Goal: Use online tool/utility: Utilize a website feature to perform a specific function

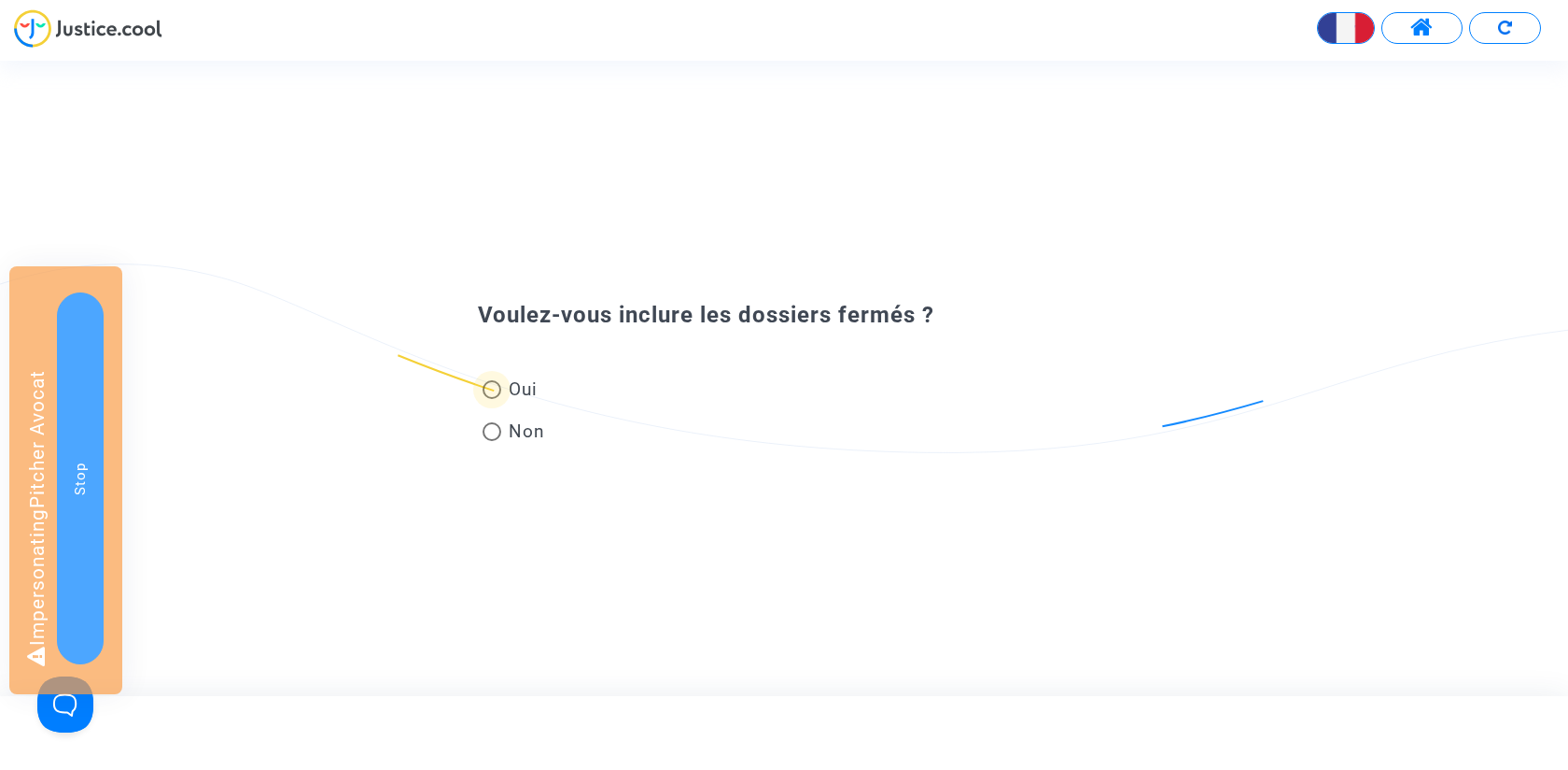
click at [526, 383] on span "Oui" at bounding box center [519, 388] width 37 height 25
click at [492, 398] on input "Oui" at bounding box center [492, 398] width 1 height 1
radio input "true"
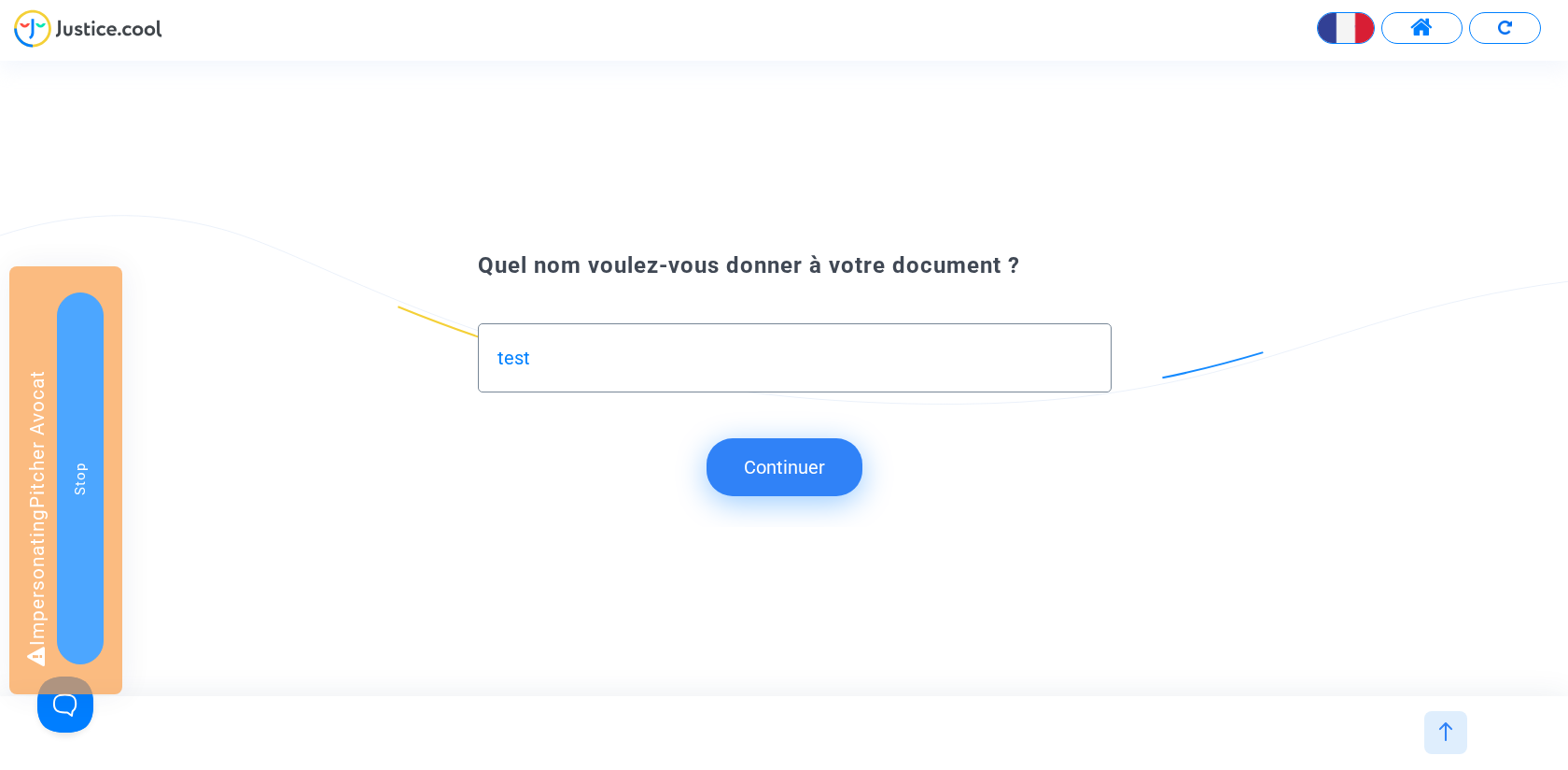
type input "test"
click at [806, 464] on button "Continuer" at bounding box center [784, 467] width 156 height 58
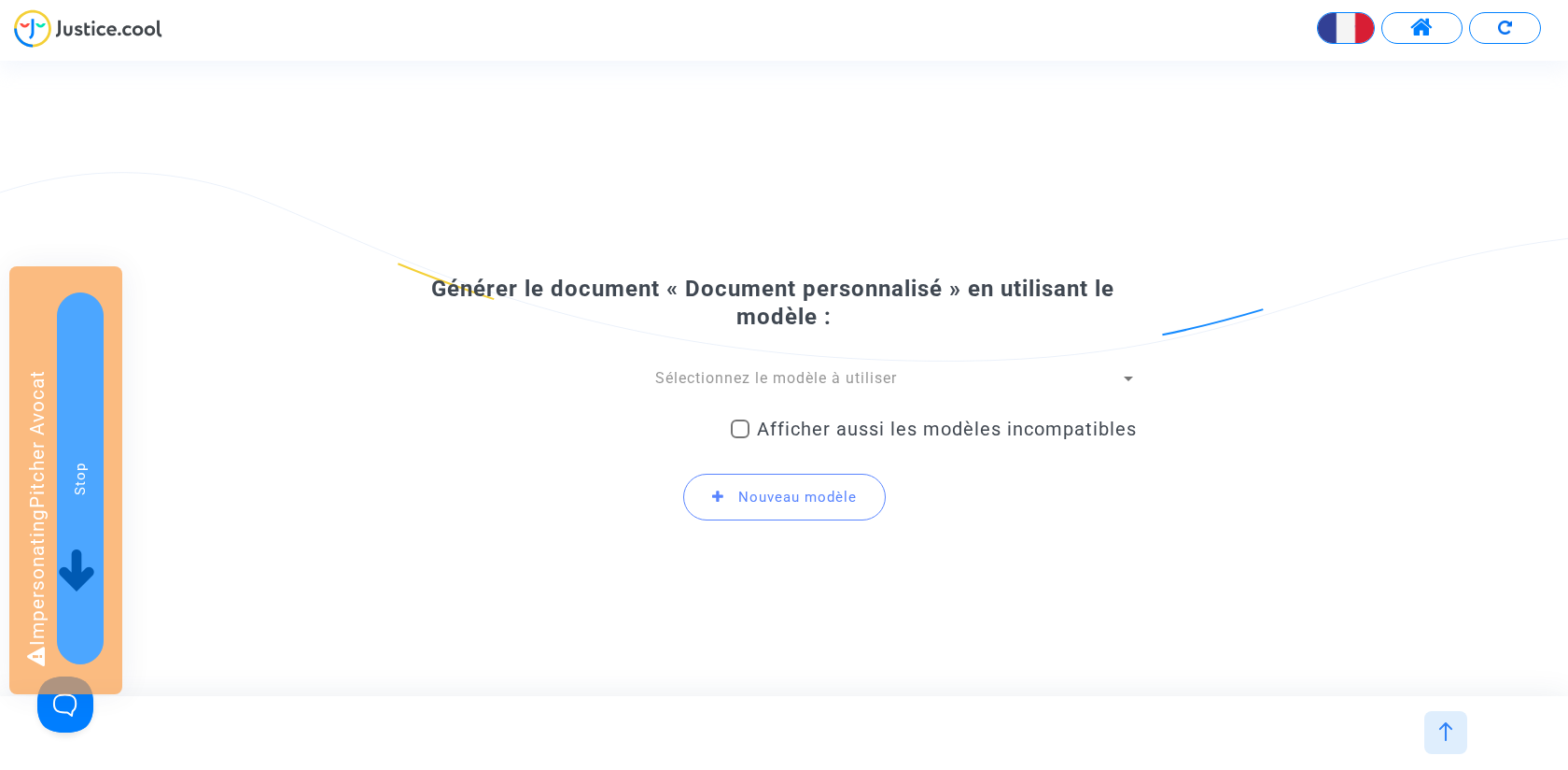
click at [697, 386] on span "Sélectionnez le modèle à utiliser" at bounding box center [776, 378] width 241 height 18
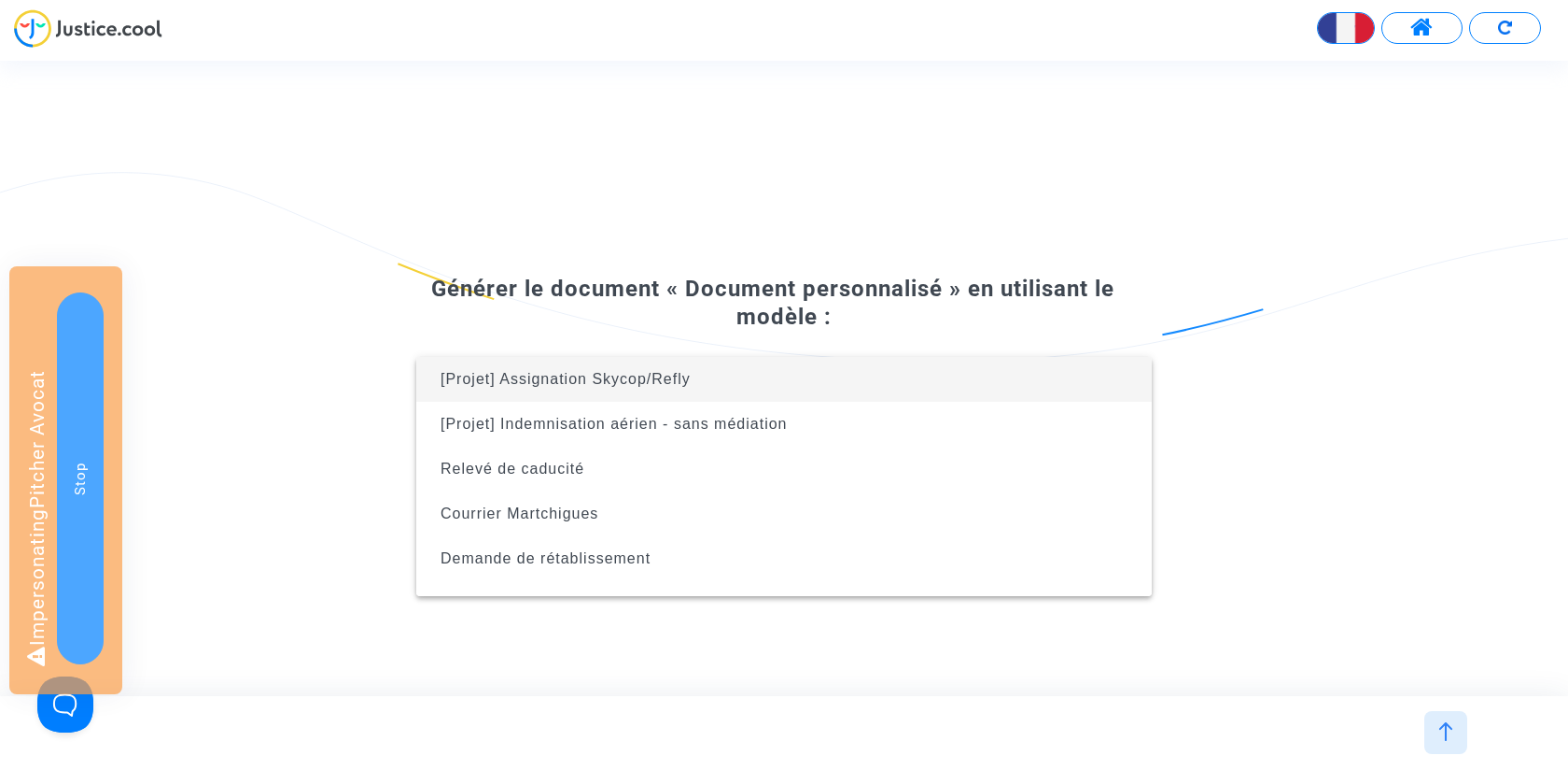
click at [712, 231] on div at bounding box center [784, 385] width 1568 height 770
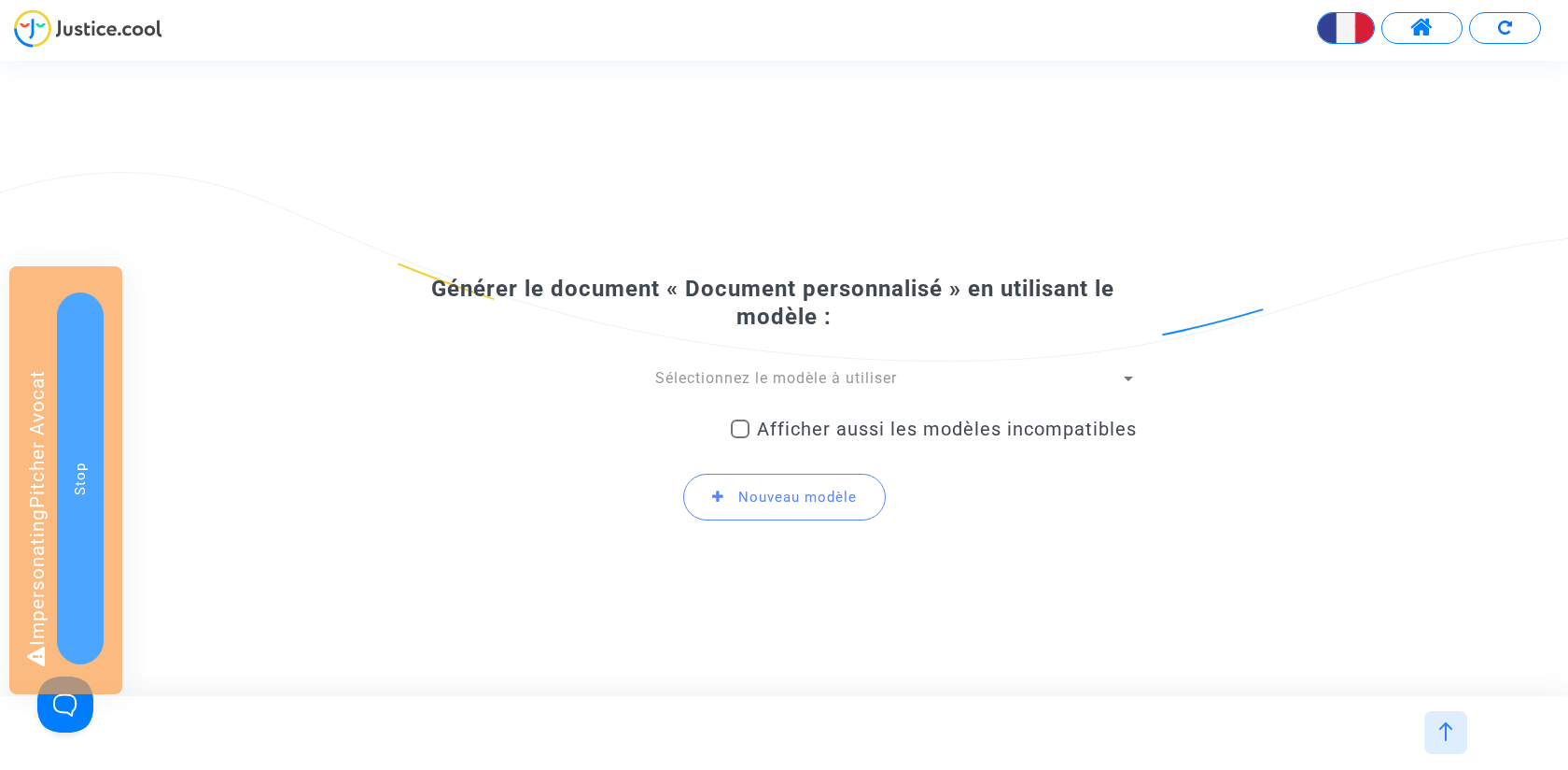
click at [782, 429] on span "Afficher aussi les modèles incompatibles" at bounding box center [946, 428] width 380 height 23
click at [741, 438] on input "Afficher aussi les modèles incompatibles" at bounding box center [740, 438] width 1 height 1
checkbox input "true"
click at [725, 378] on span "Sélectionnez le modèle à utiliser" at bounding box center [776, 378] width 241 height 18
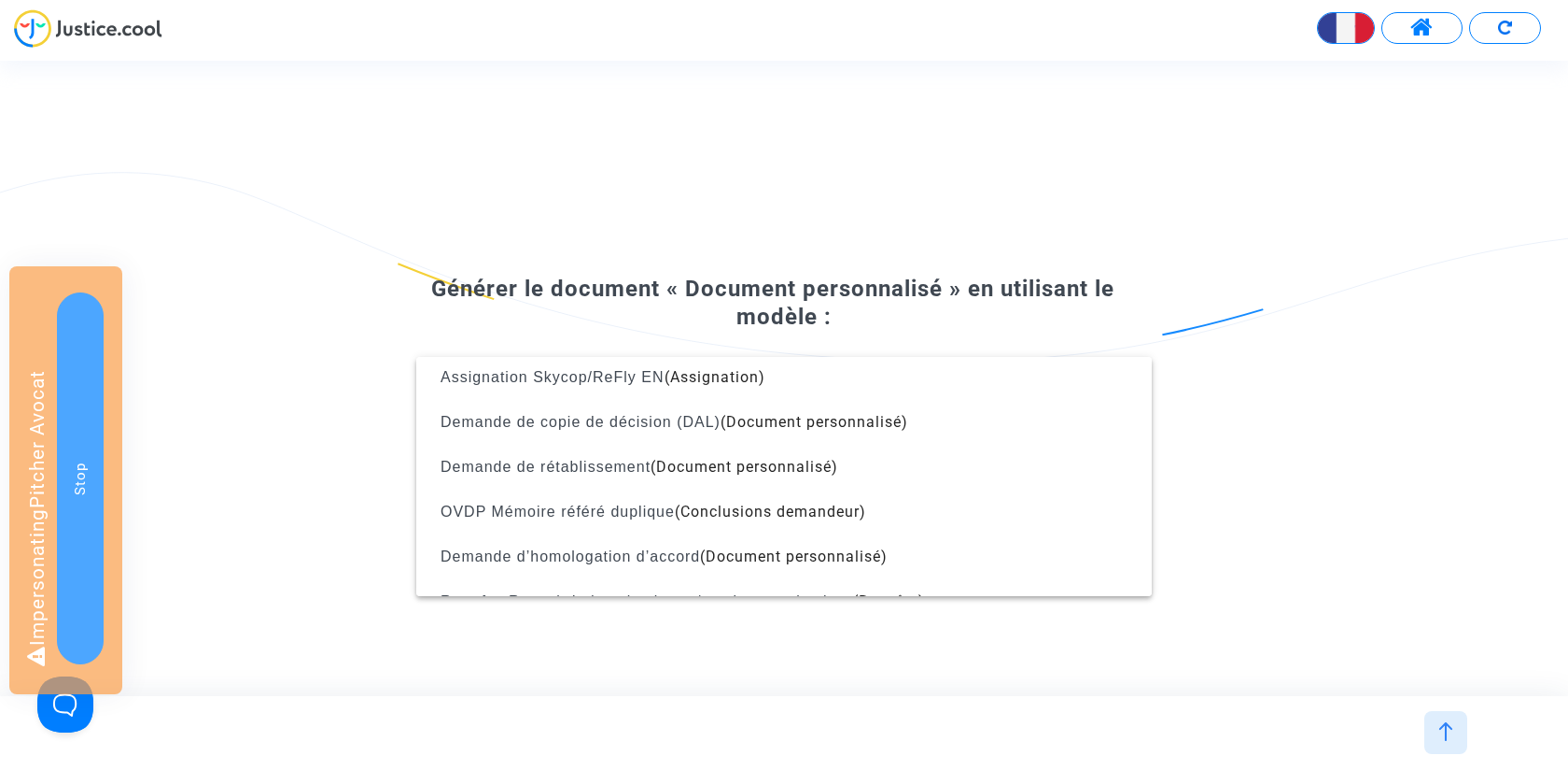
scroll to position [2405, 0]
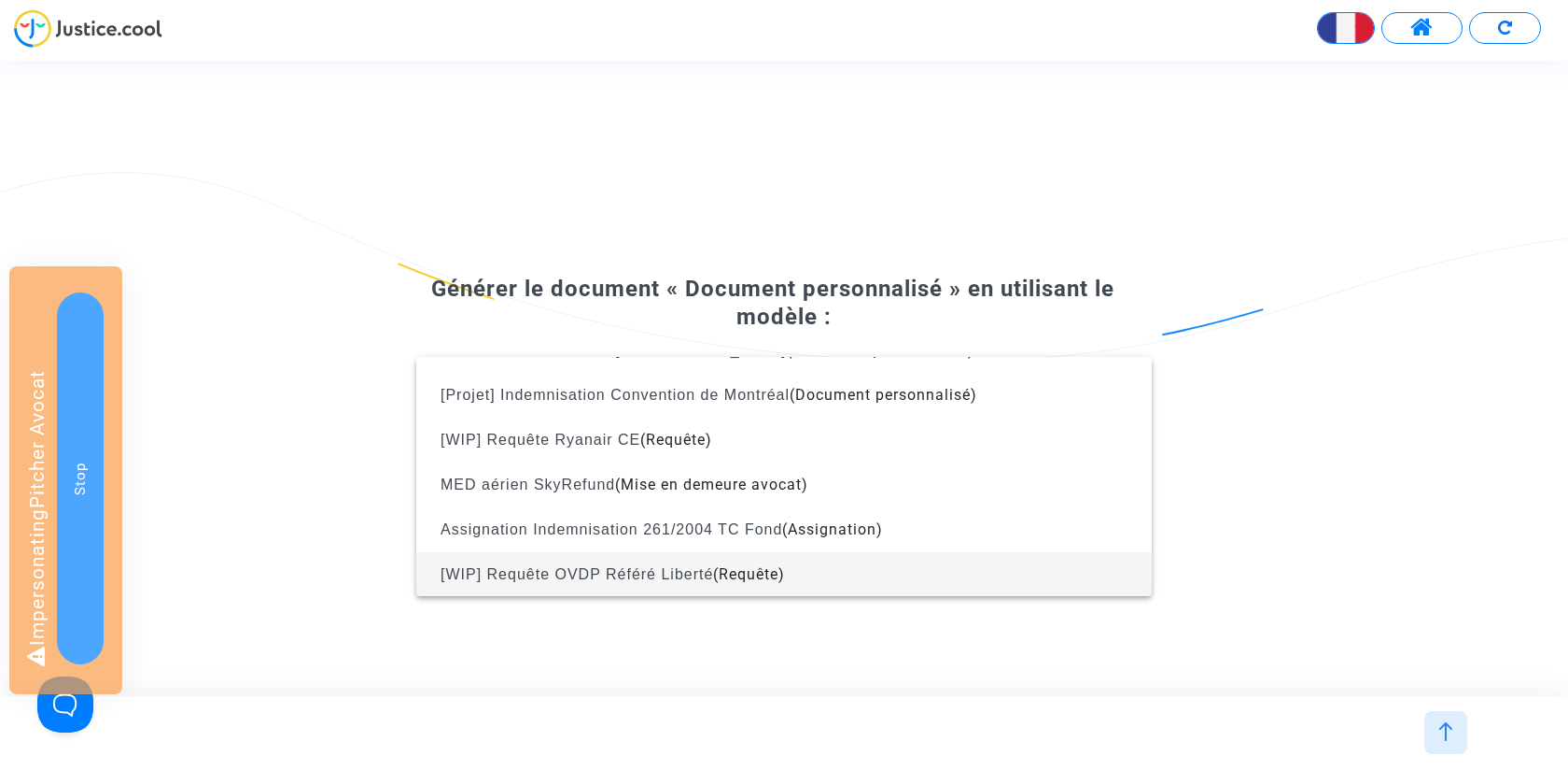
click at [710, 555] on span "[WIP] Requête OVDP Référé Liberté (Requête)" at bounding box center [784, 574] width 706 height 45
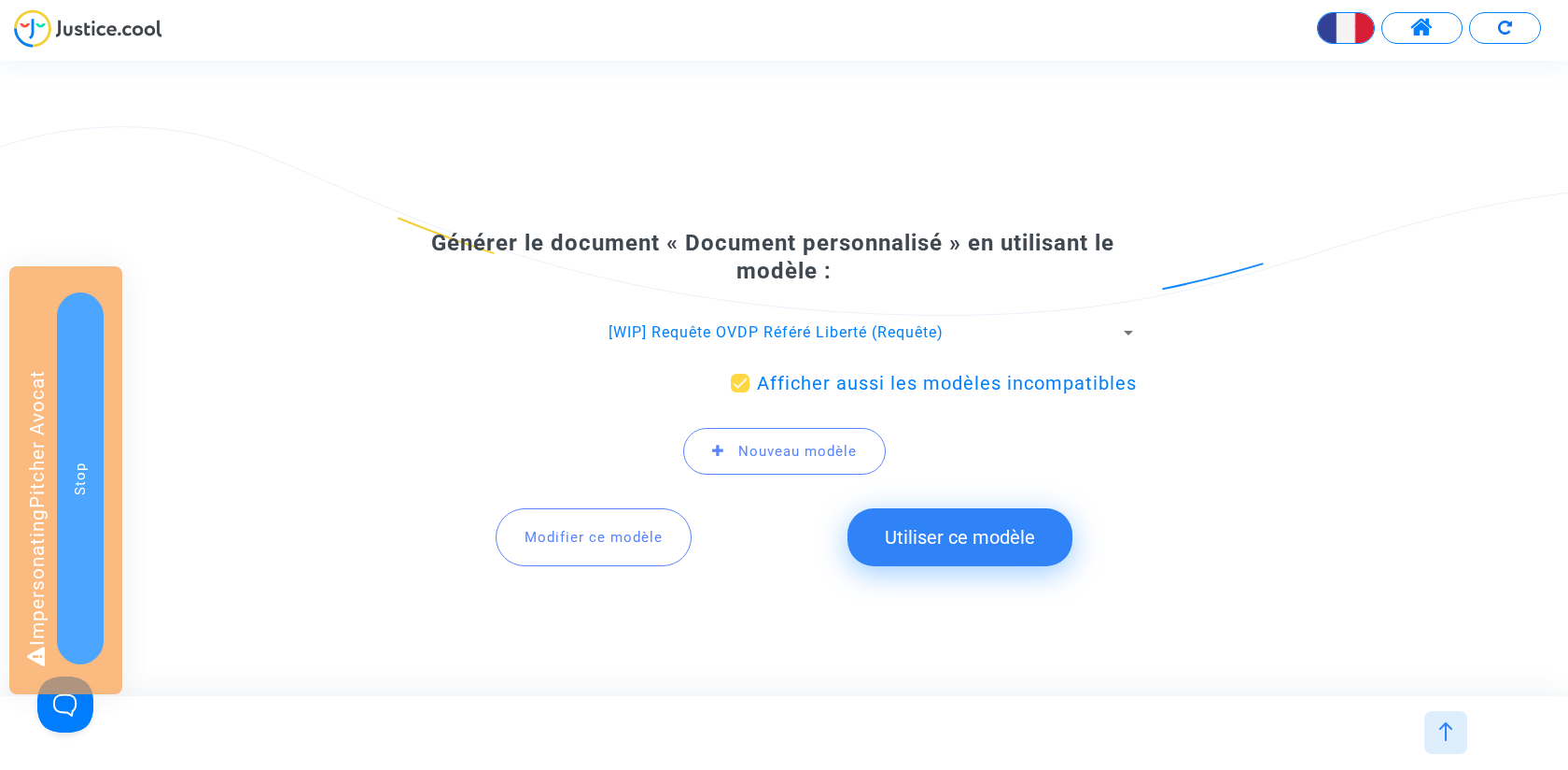
click at [913, 530] on button "Utiliser ce modèle" at bounding box center [960, 537] width 225 height 58
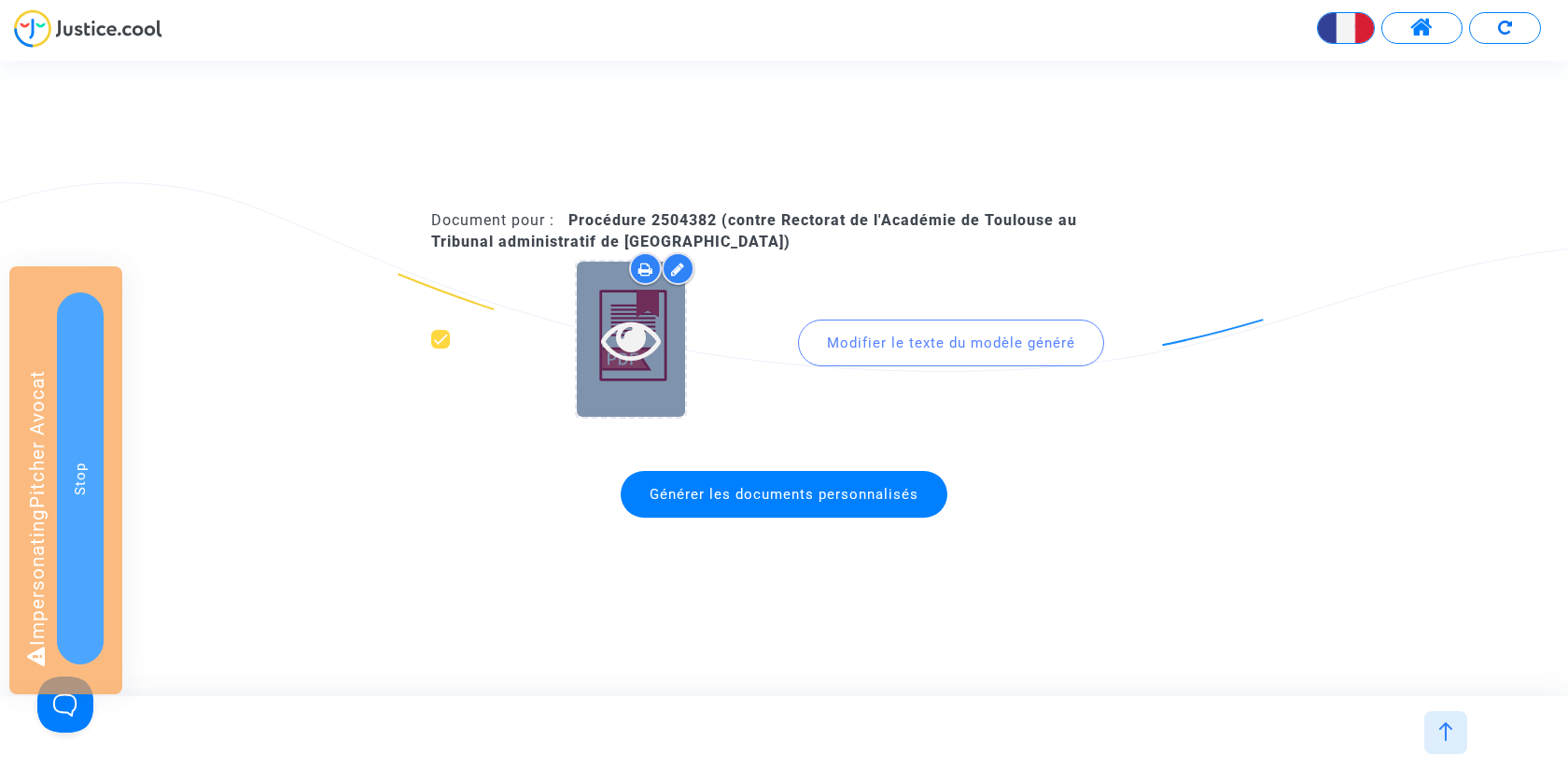
click at [622, 344] on icon at bounding box center [631, 339] width 61 height 60
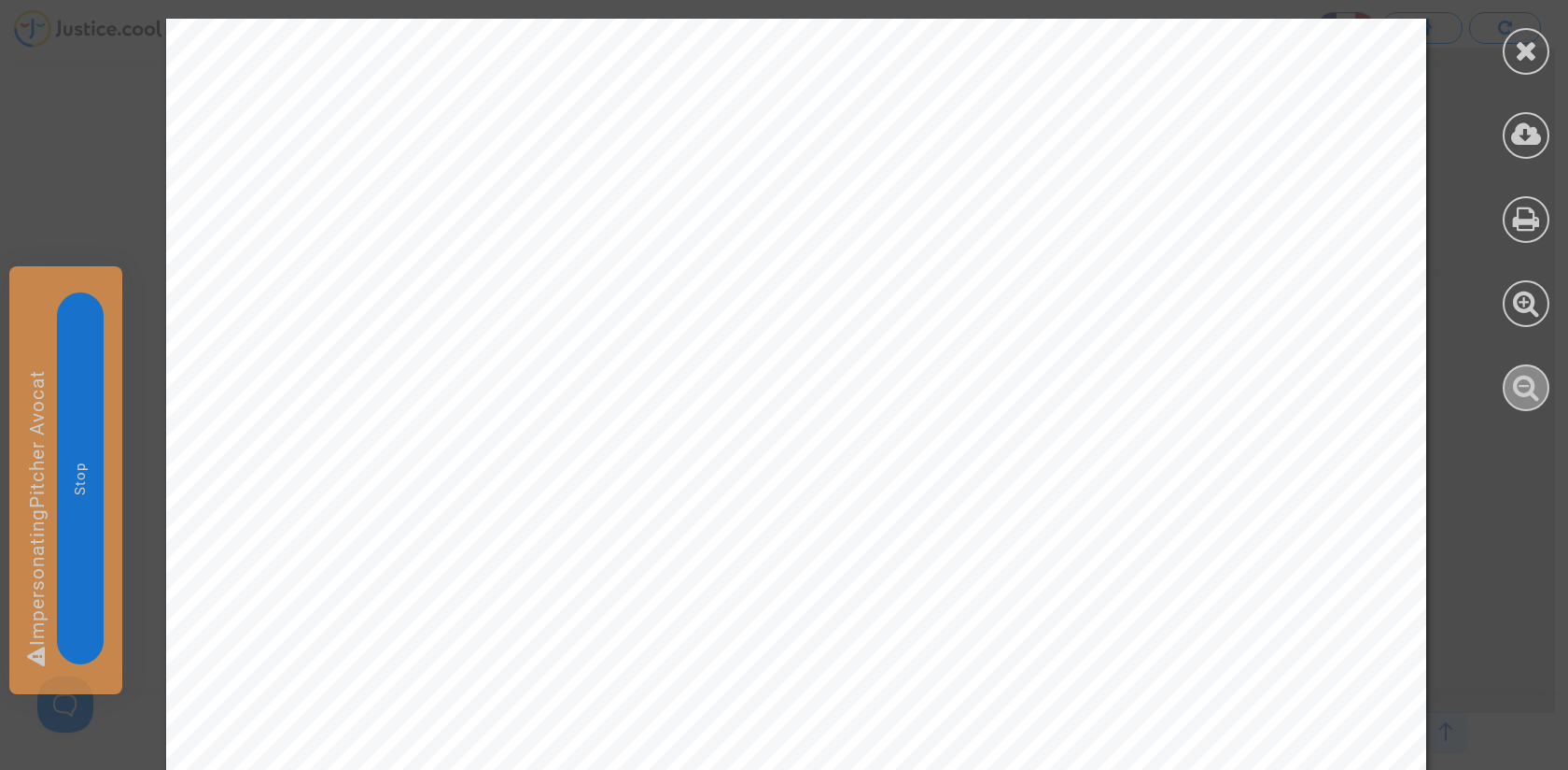
click at [1515, 386] on icon at bounding box center [1526, 386] width 27 height 28
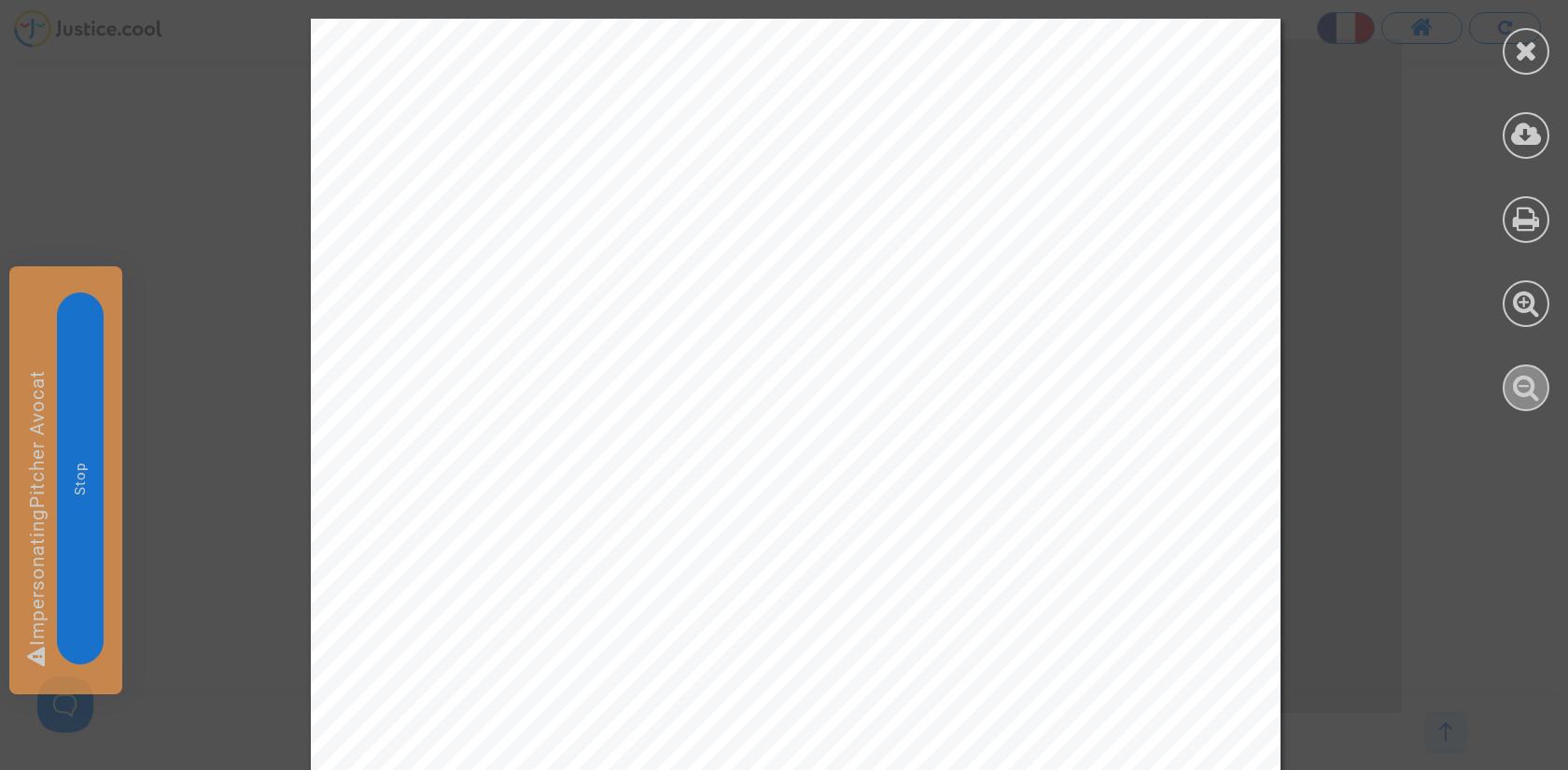
click at [1515, 386] on icon at bounding box center [1526, 386] width 27 height 28
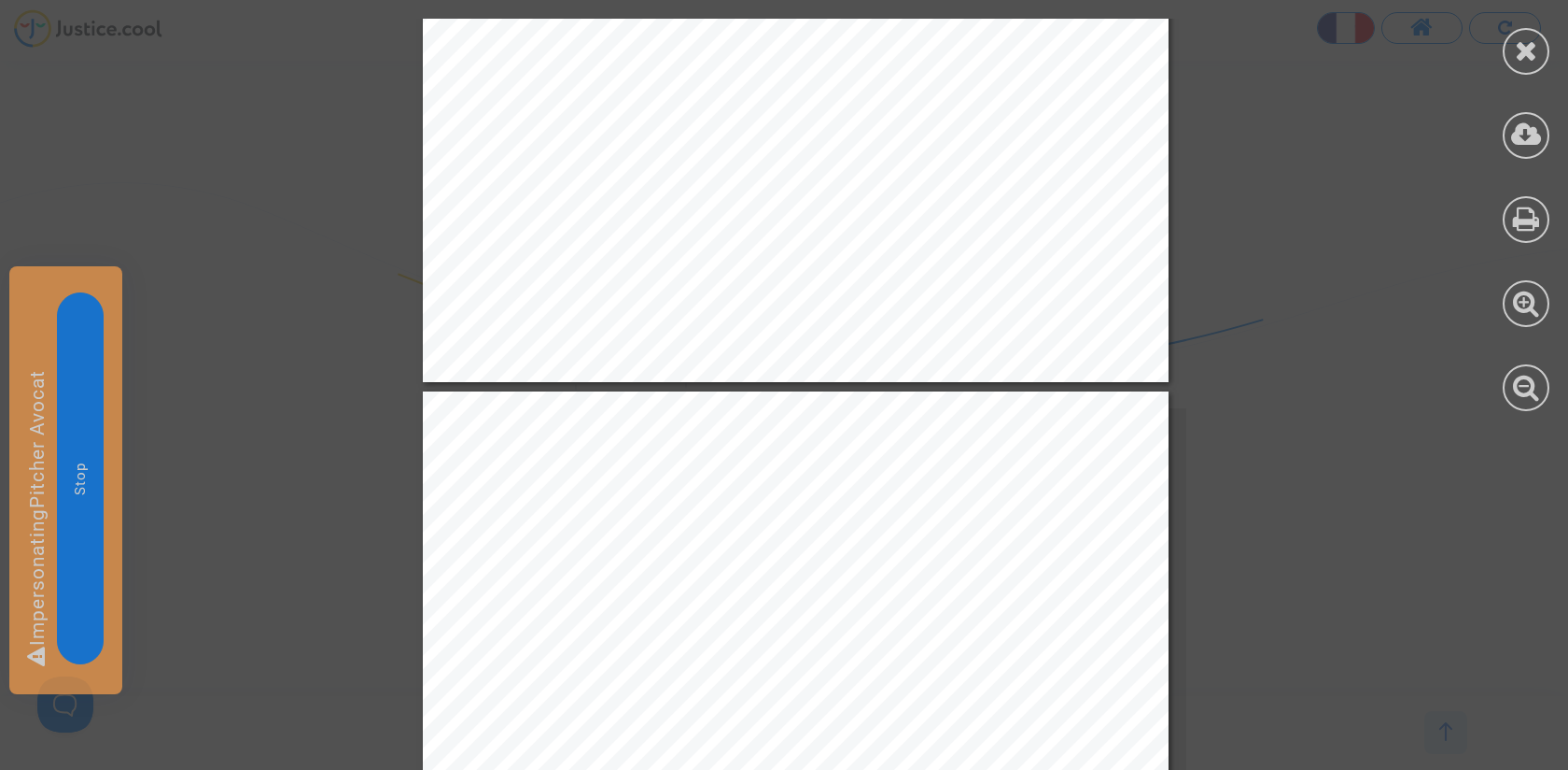
scroll to position [883, 0]
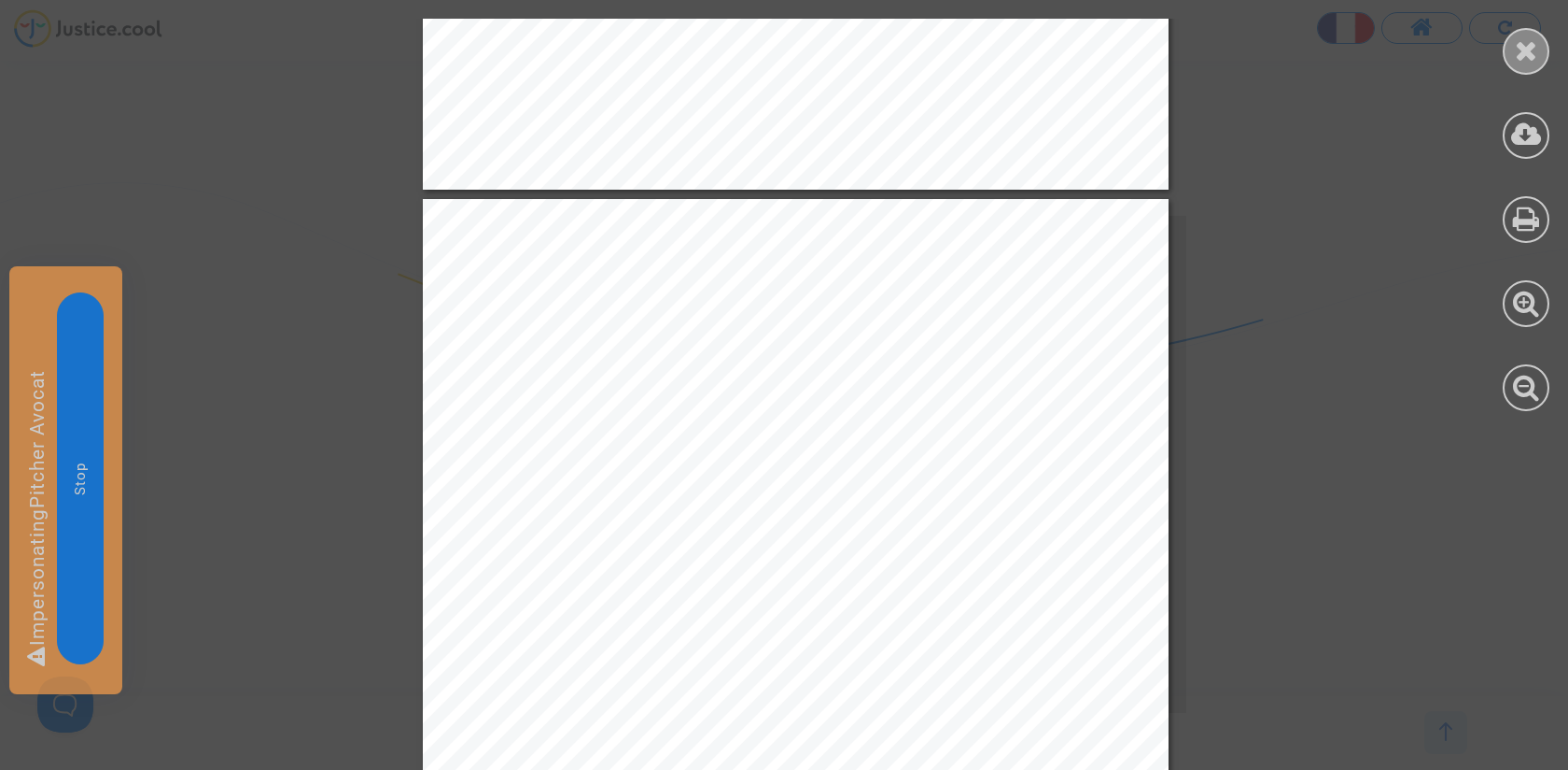
click at [1539, 51] on div at bounding box center [1526, 51] width 47 height 47
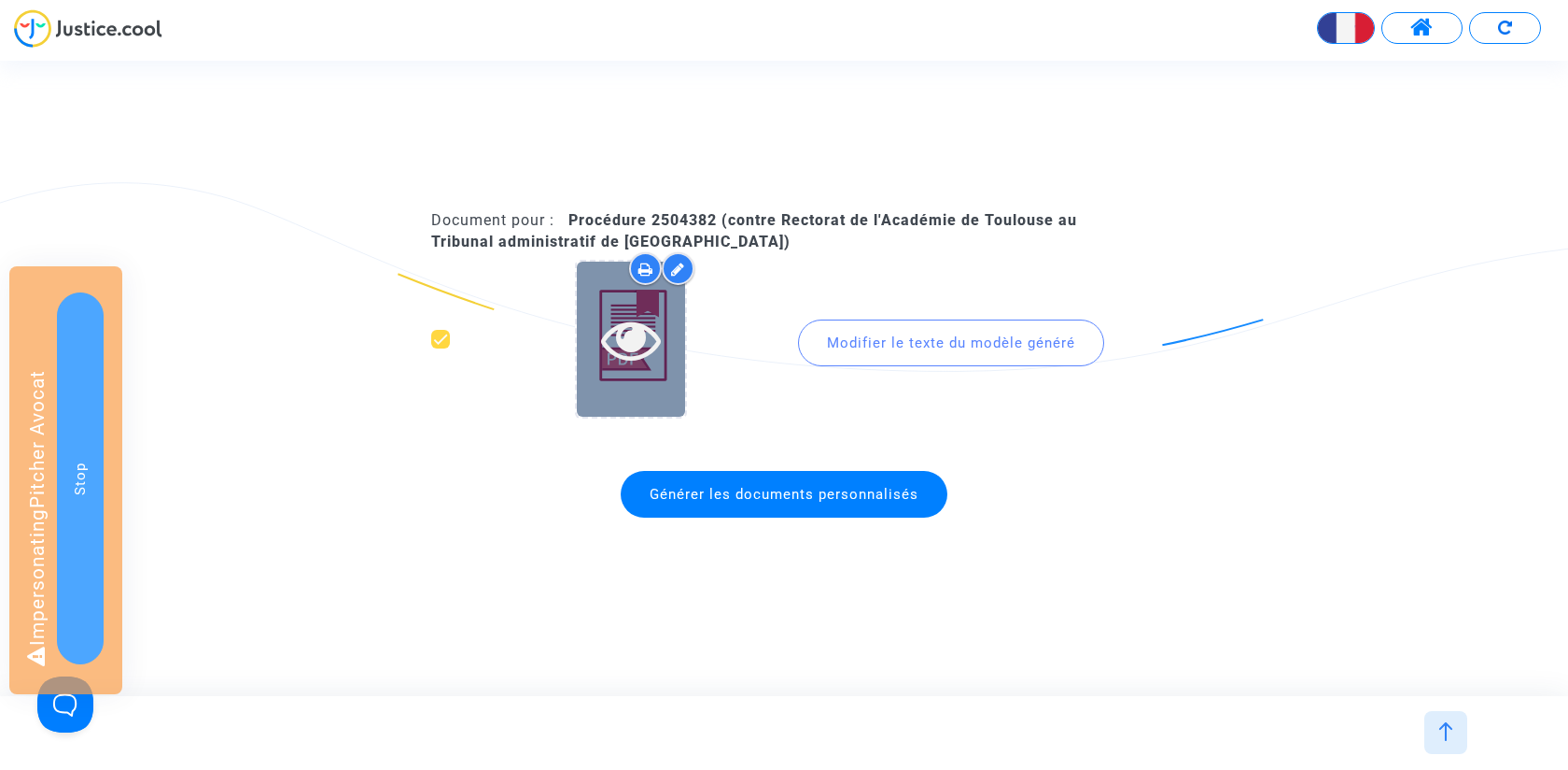
click at [642, 340] on icon at bounding box center [631, 339] width 61 height 60
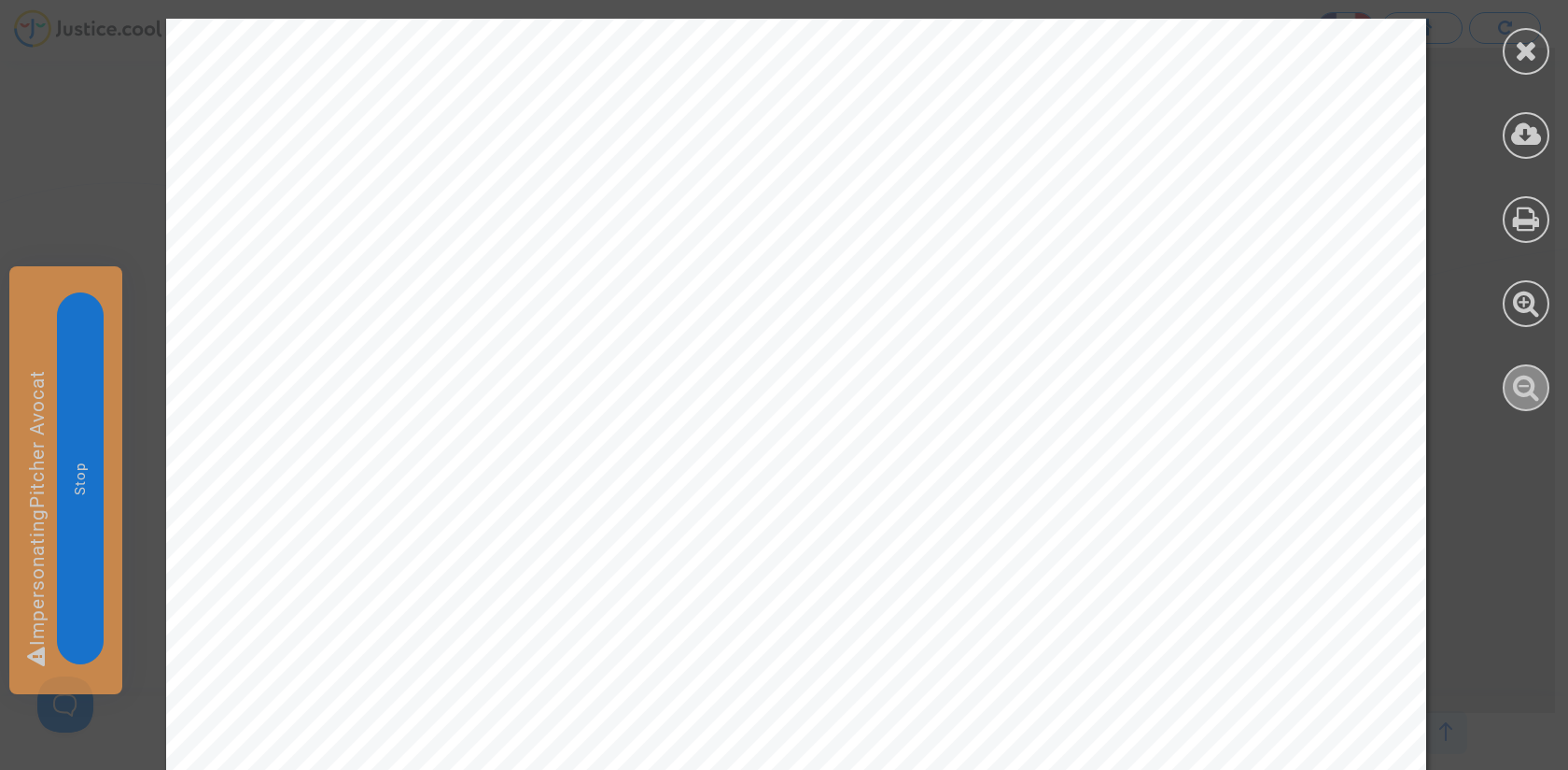
click at [1530, 392] on icon at bounding box center [1526, 386] width 27 height 28
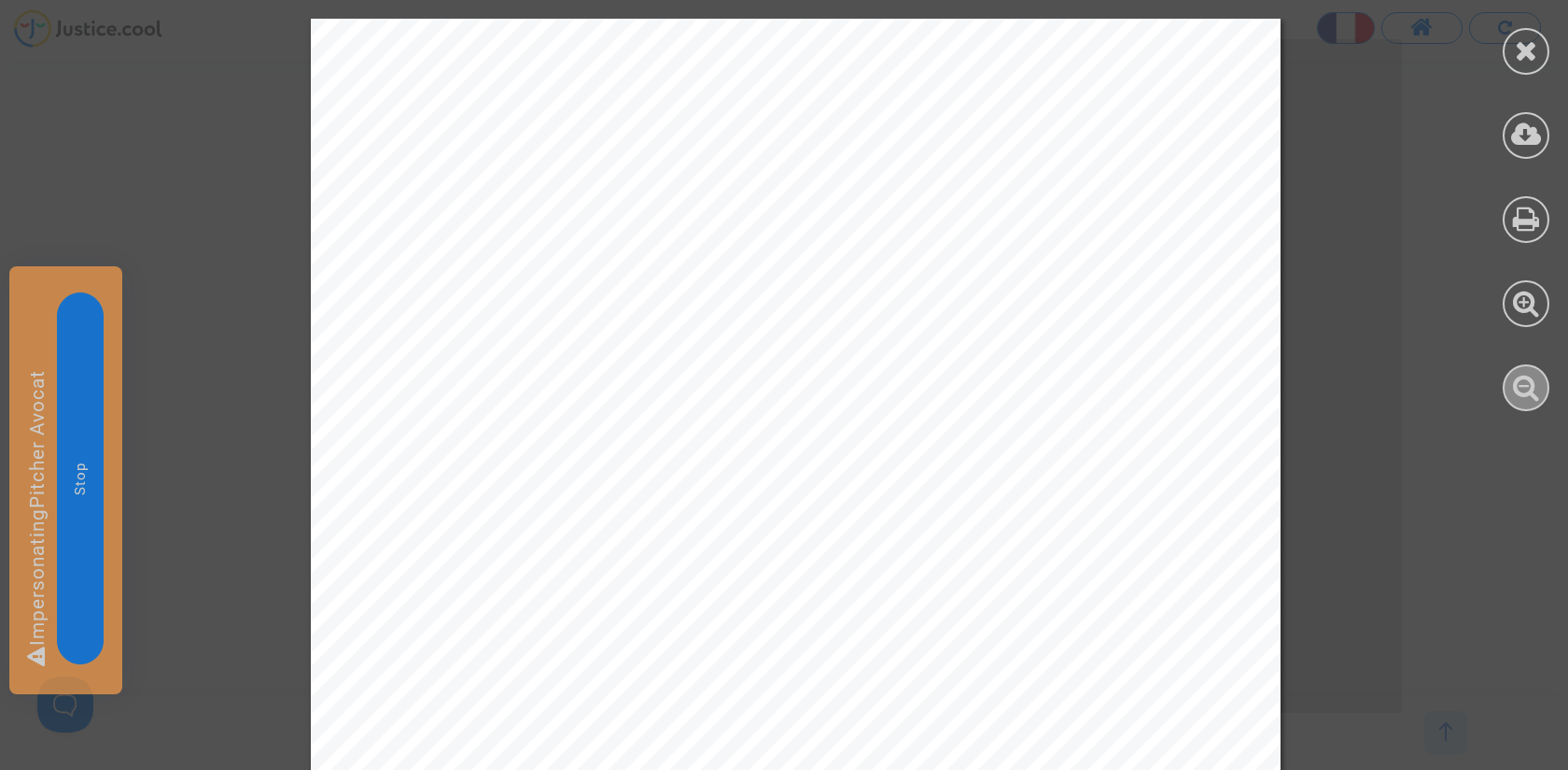
click at [1530, 392] on icon at bounding box center [1526, 386] width 27 height 28
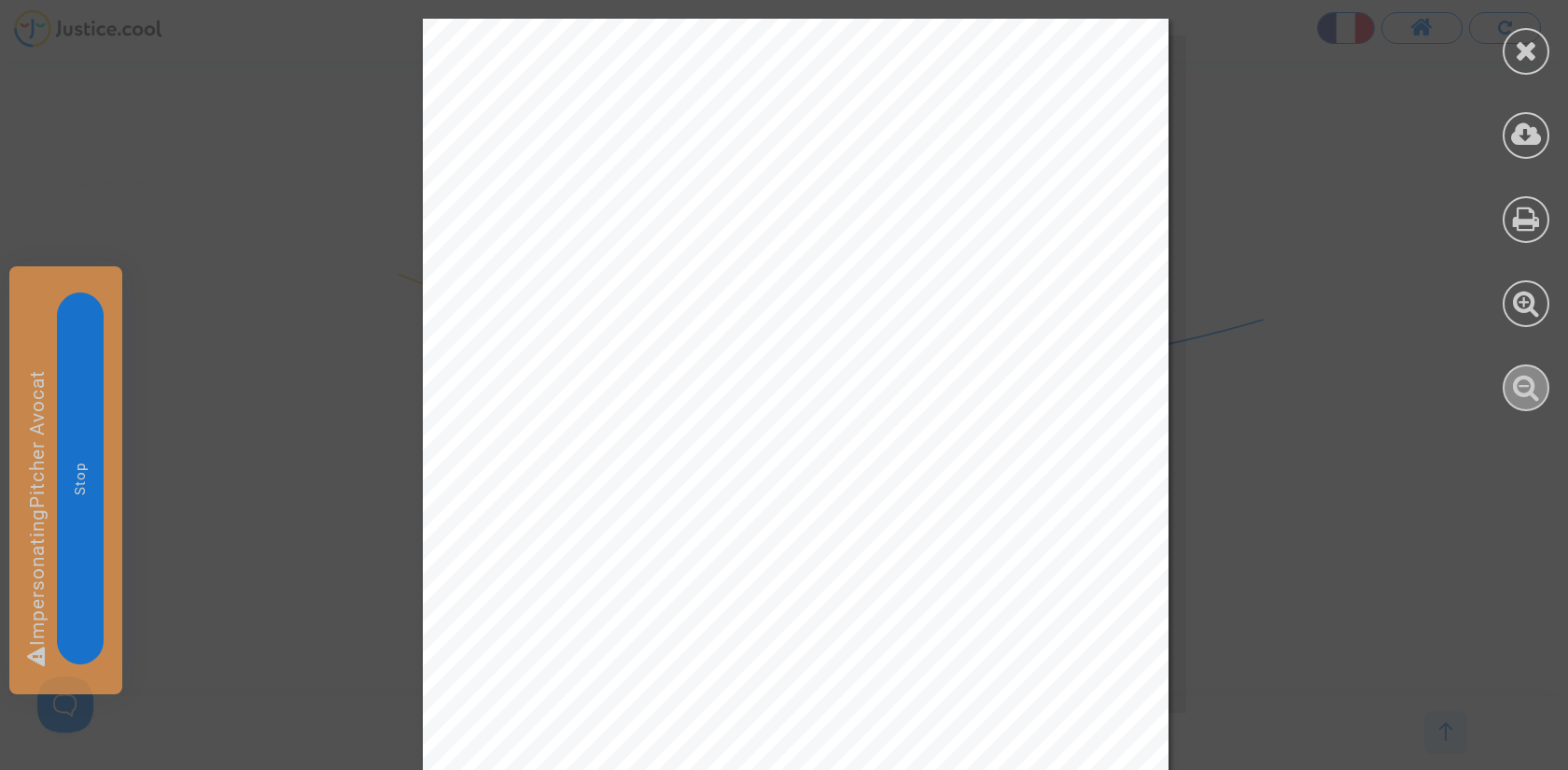
click at [1530, 392] on icon at bounding box center [1526, 386] width 27 height 28
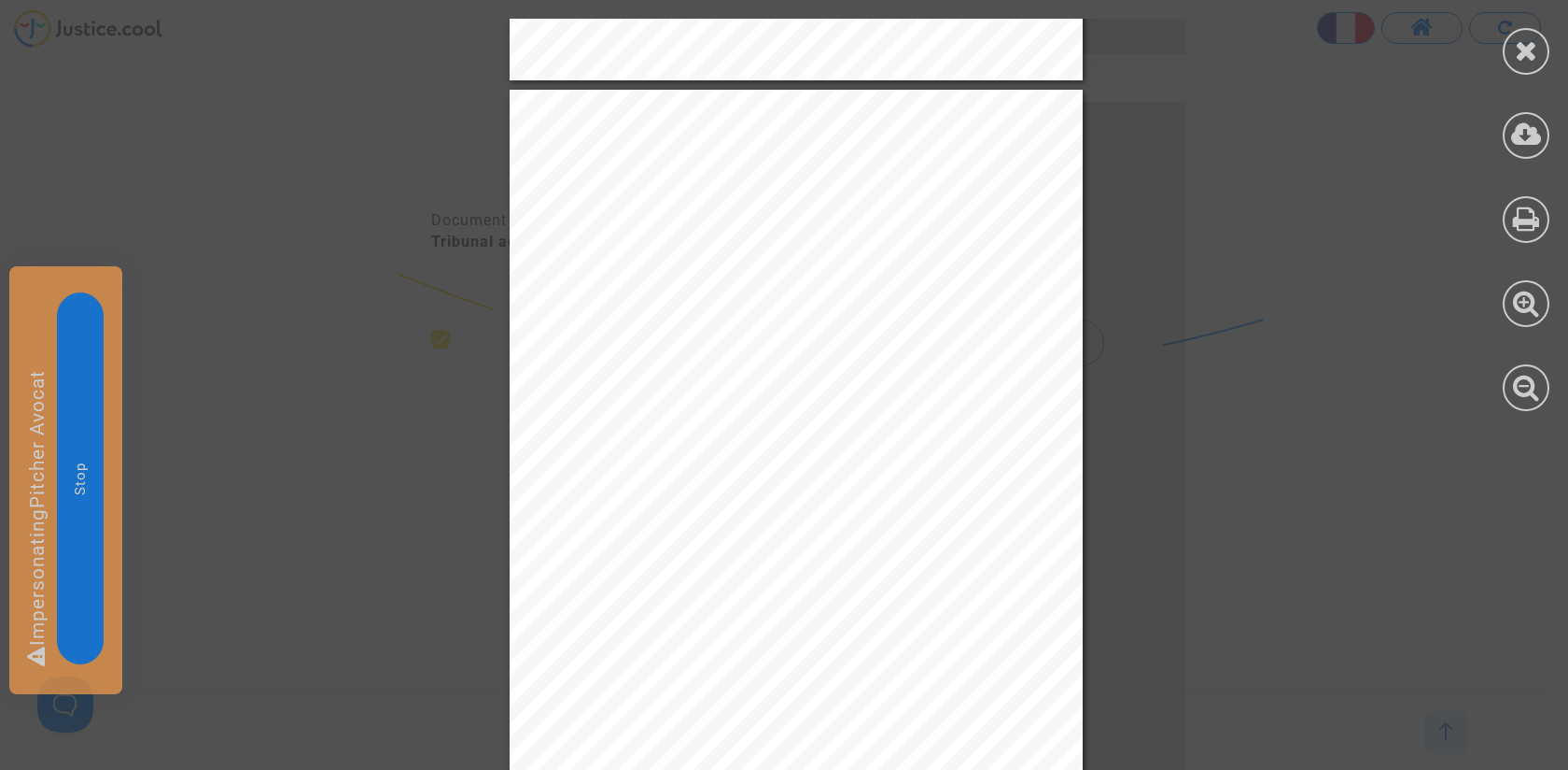
scroll to position [4032, 0]
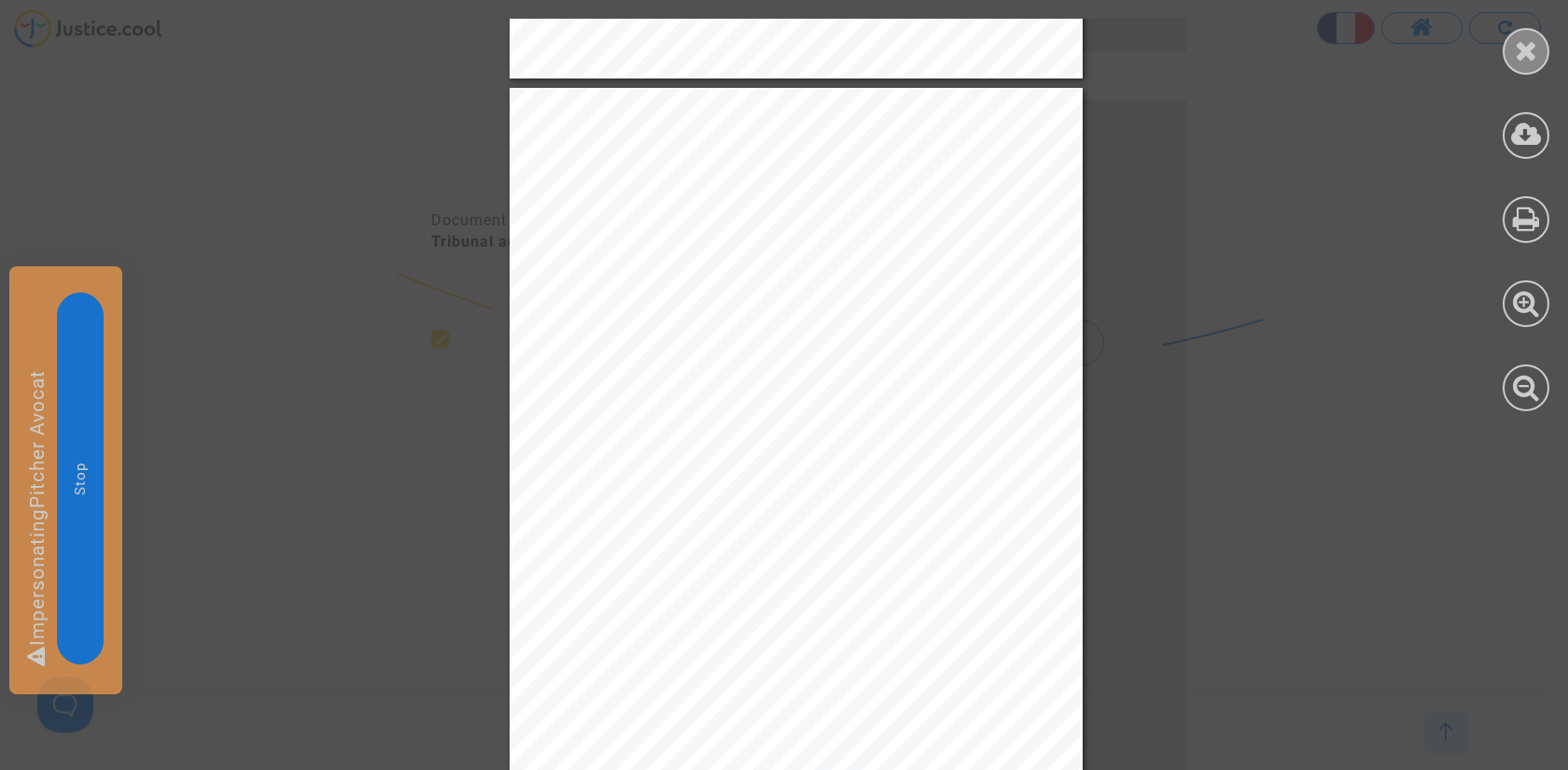
click at [1511, 59] on div at bounding box center [1526, 51] width 47 height 47
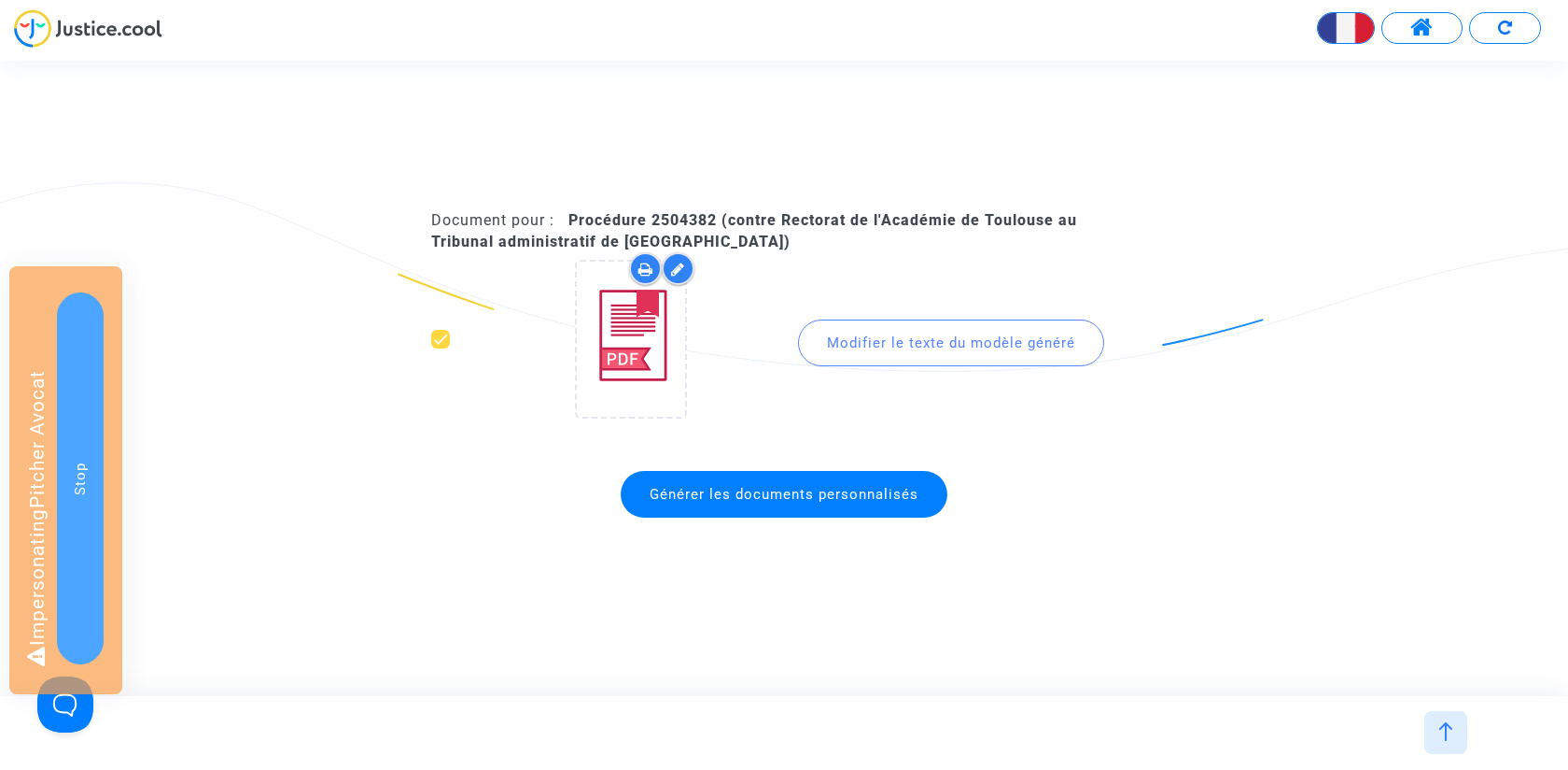
click at [1448, 731] on img at bounding box center [1446, 731] width 19 height 19
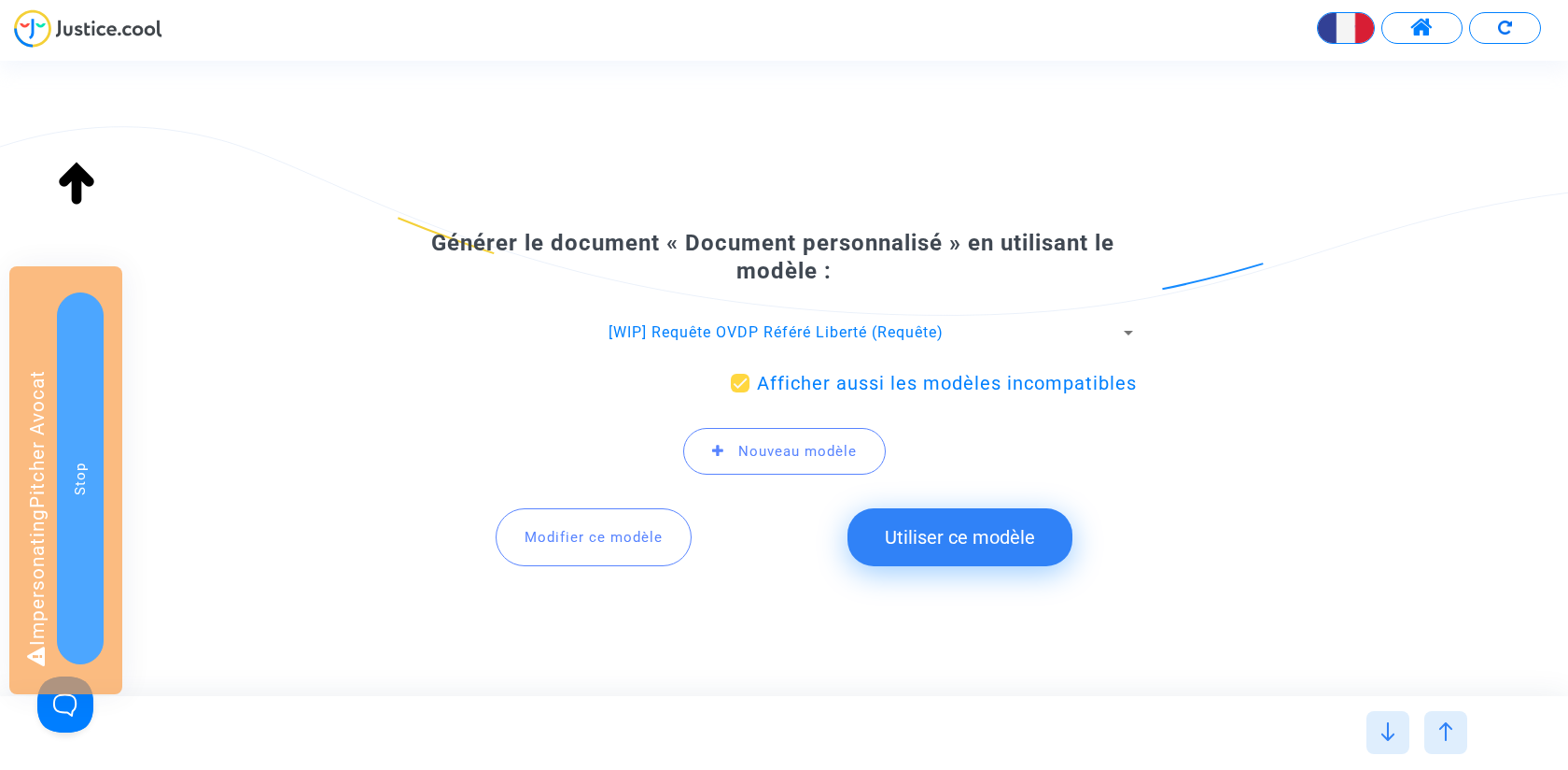
click at [552, 547] on button "Modifier ce modèle" at bounding box center [593, 537] width 196 height 58
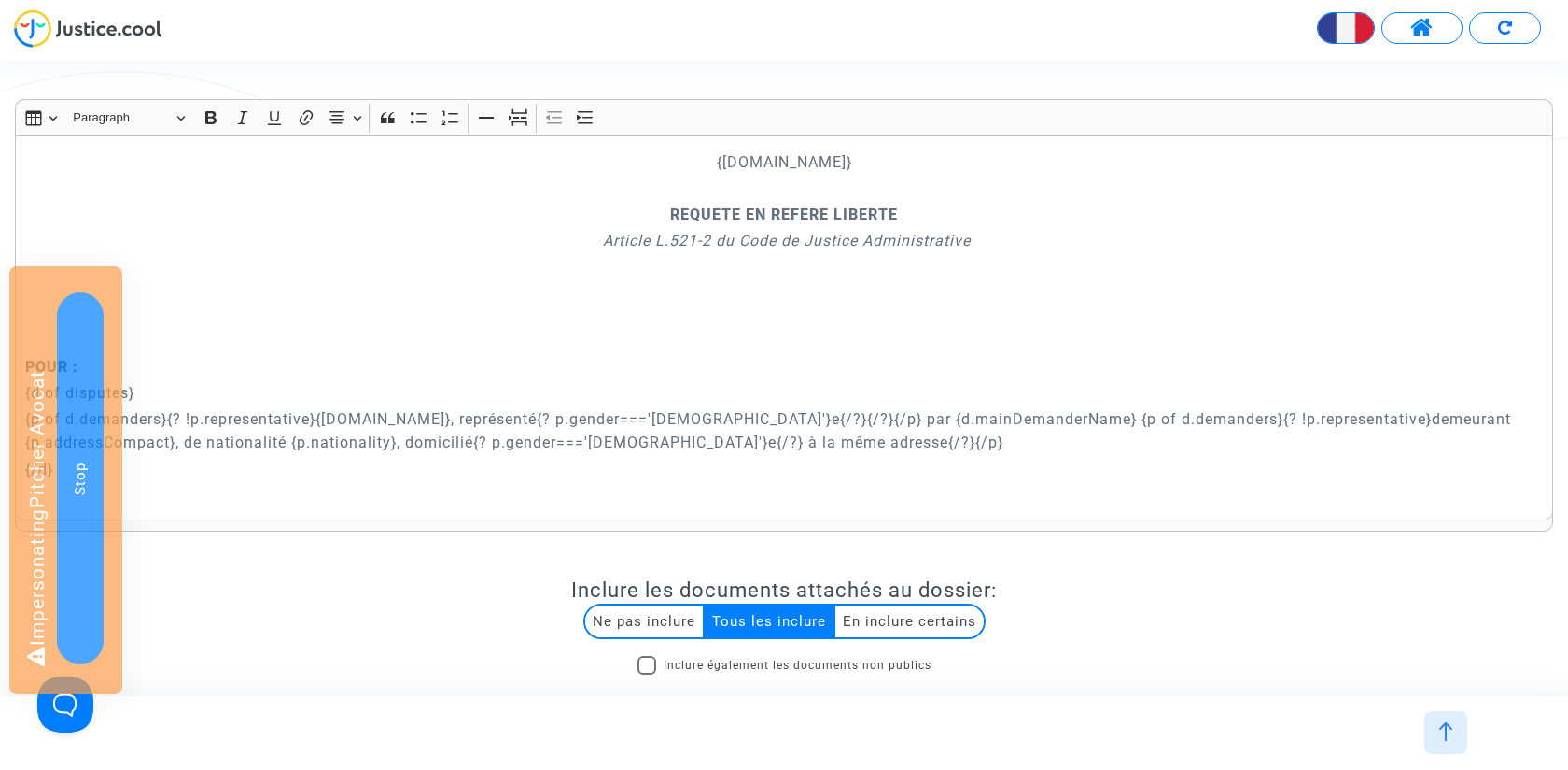
click at [549, 359] on p "POUR :" at bounding box center [784, 367] width 1519 height 24
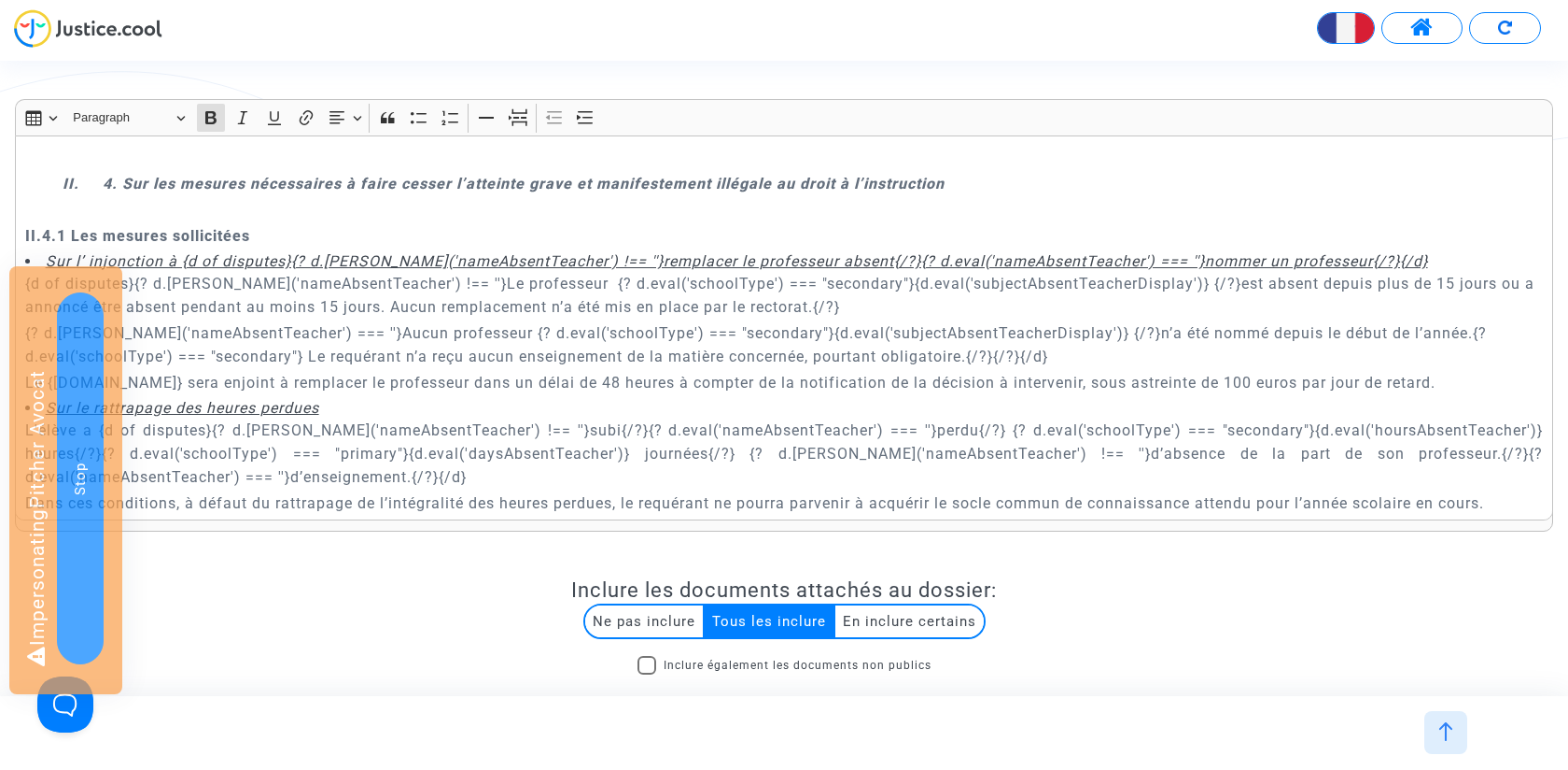
scroll to position [3552, 0]
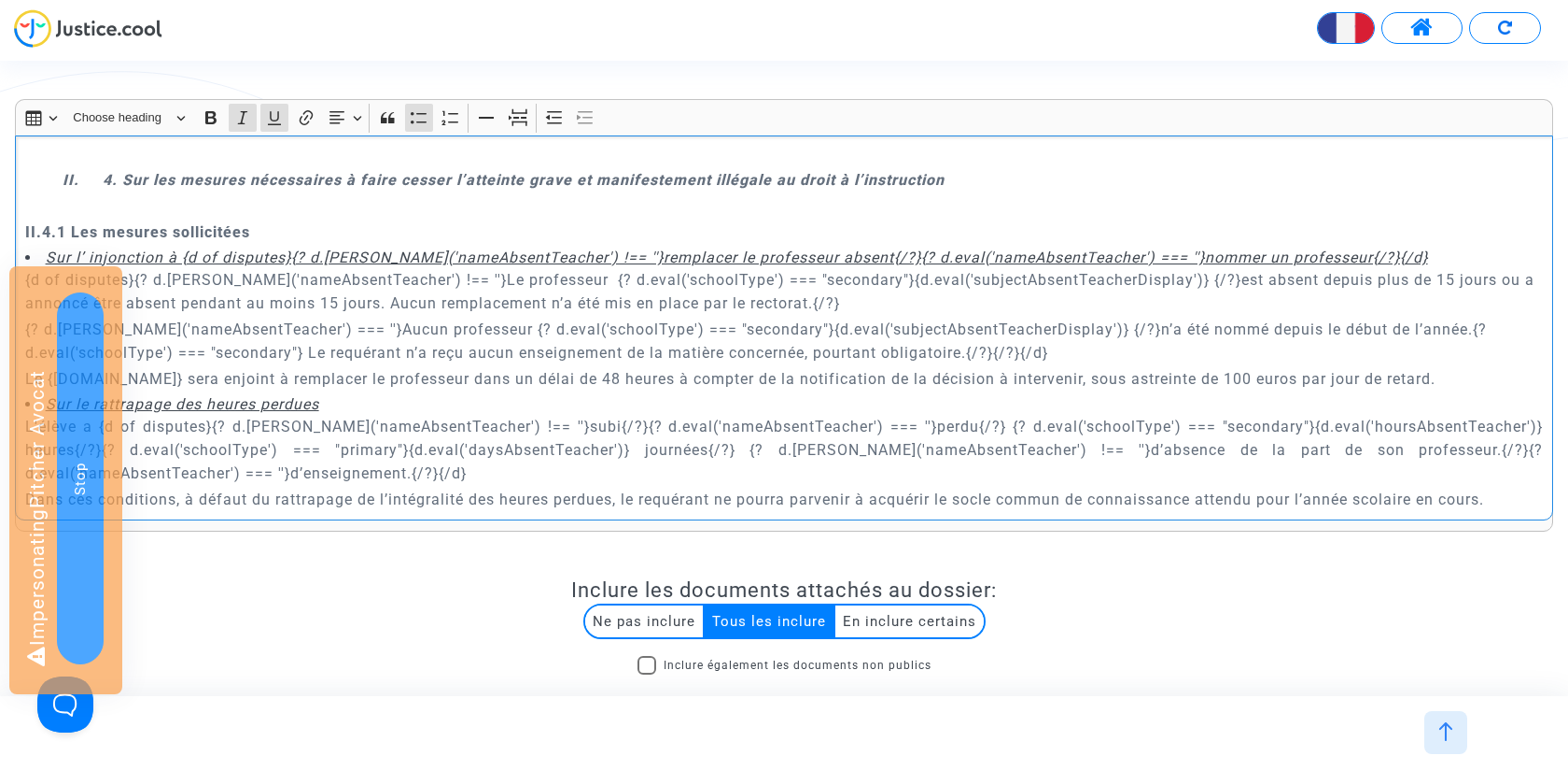
click at [86, 248] on u "Sur l’ injonction à {d of disputes}{? d.[PERSON_NAME]('nameAbsentTeacher') !== …" at bounding box center [737, 257] width 1382 height 18
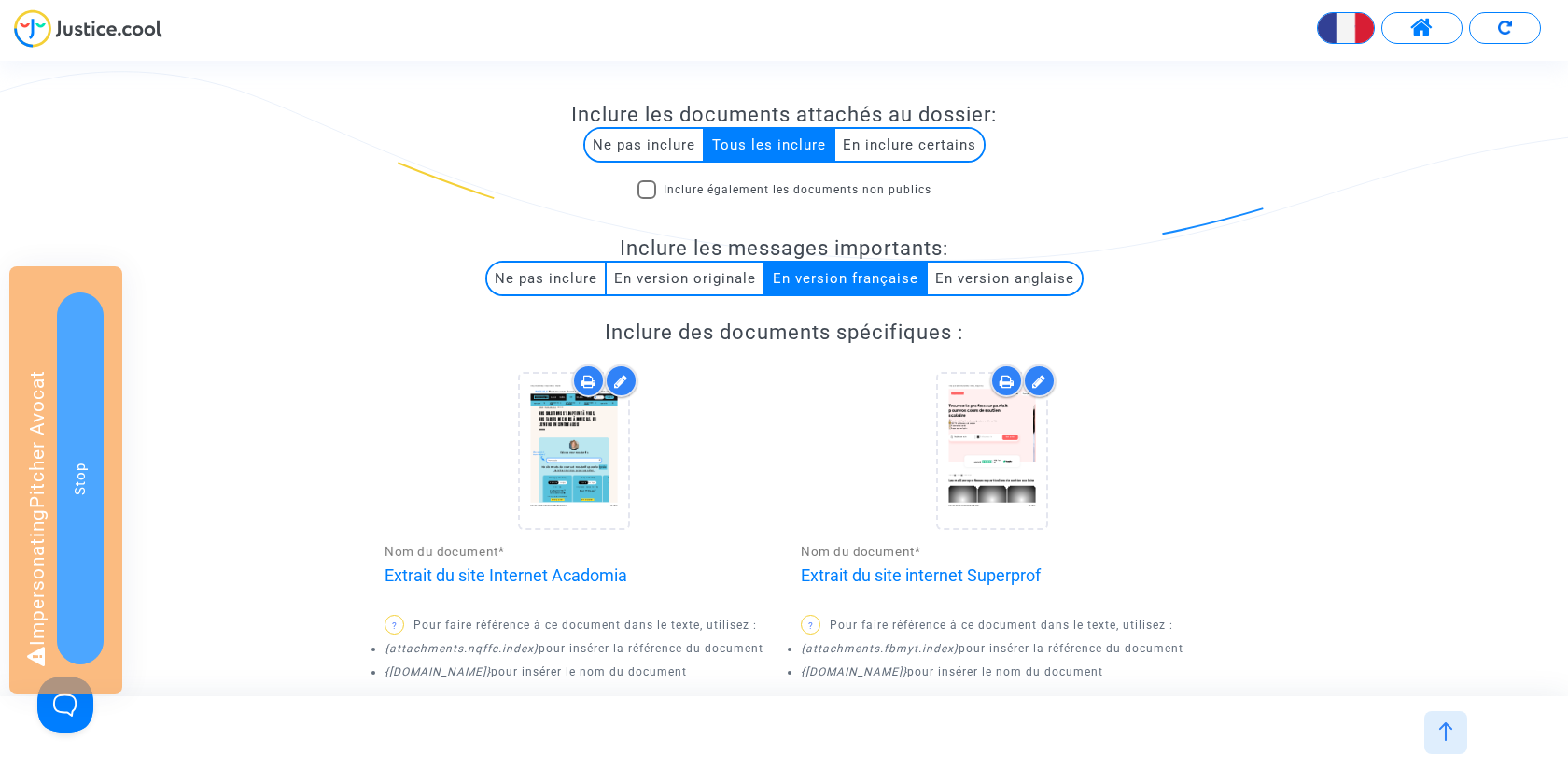
scroll to position [804, 0]
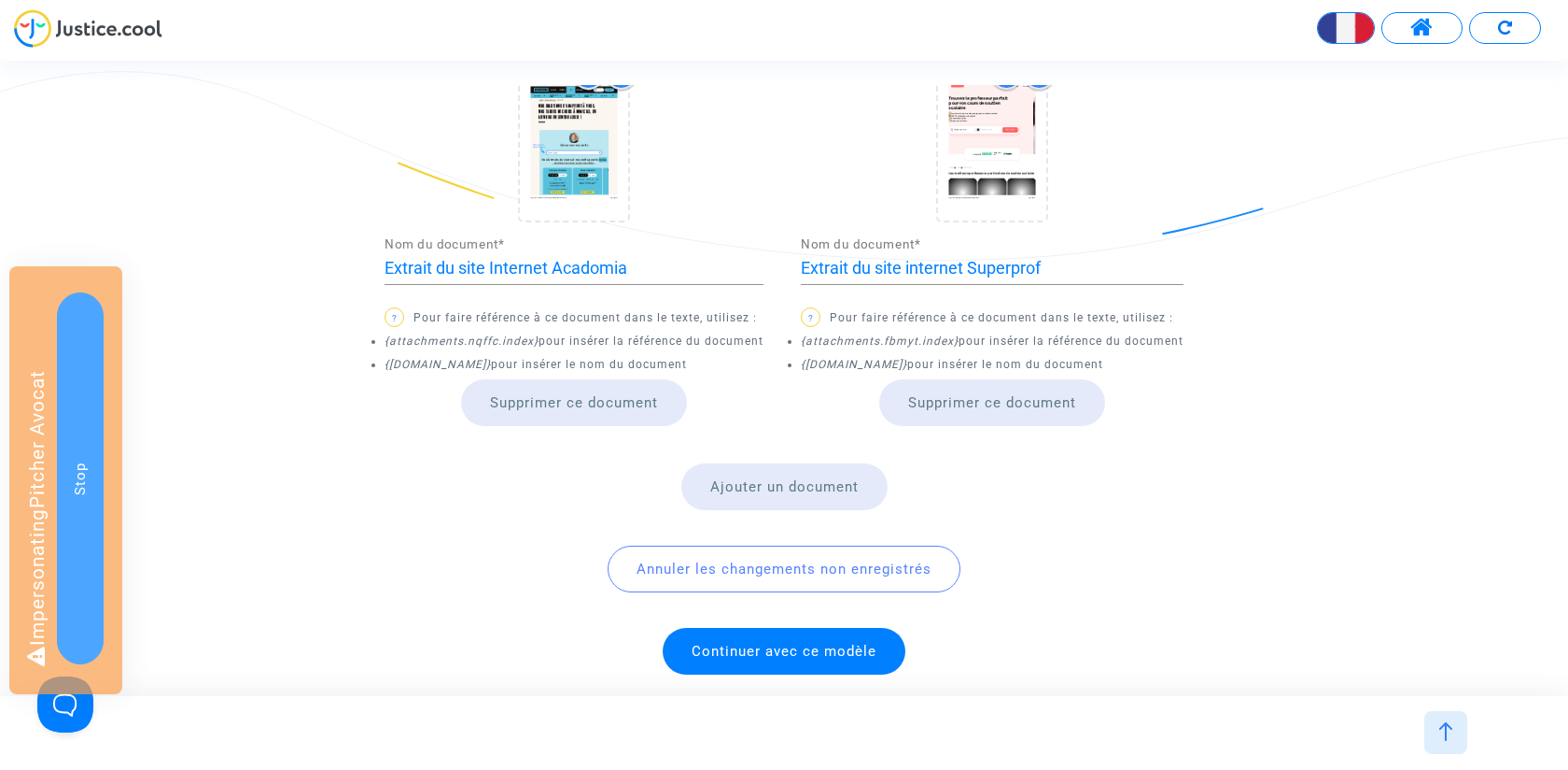
click at [800, 643] on span "Continuer avec ce modèle" at bounding box center [784, 651] width 185 height 17
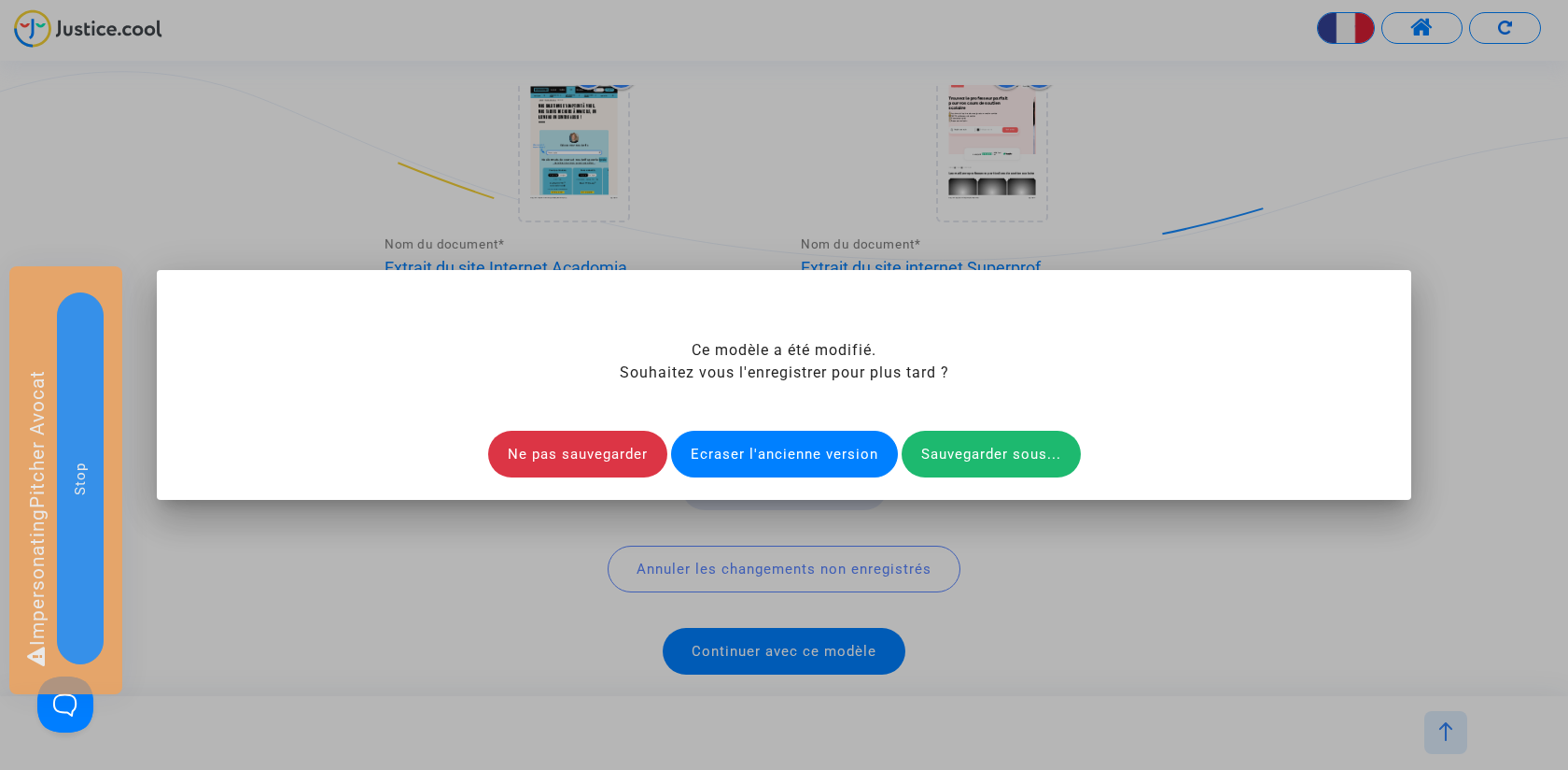
click at [799, 451] on div "Ecraser l'ancienne version" at bounding box center [784, 453] width 226 height 47
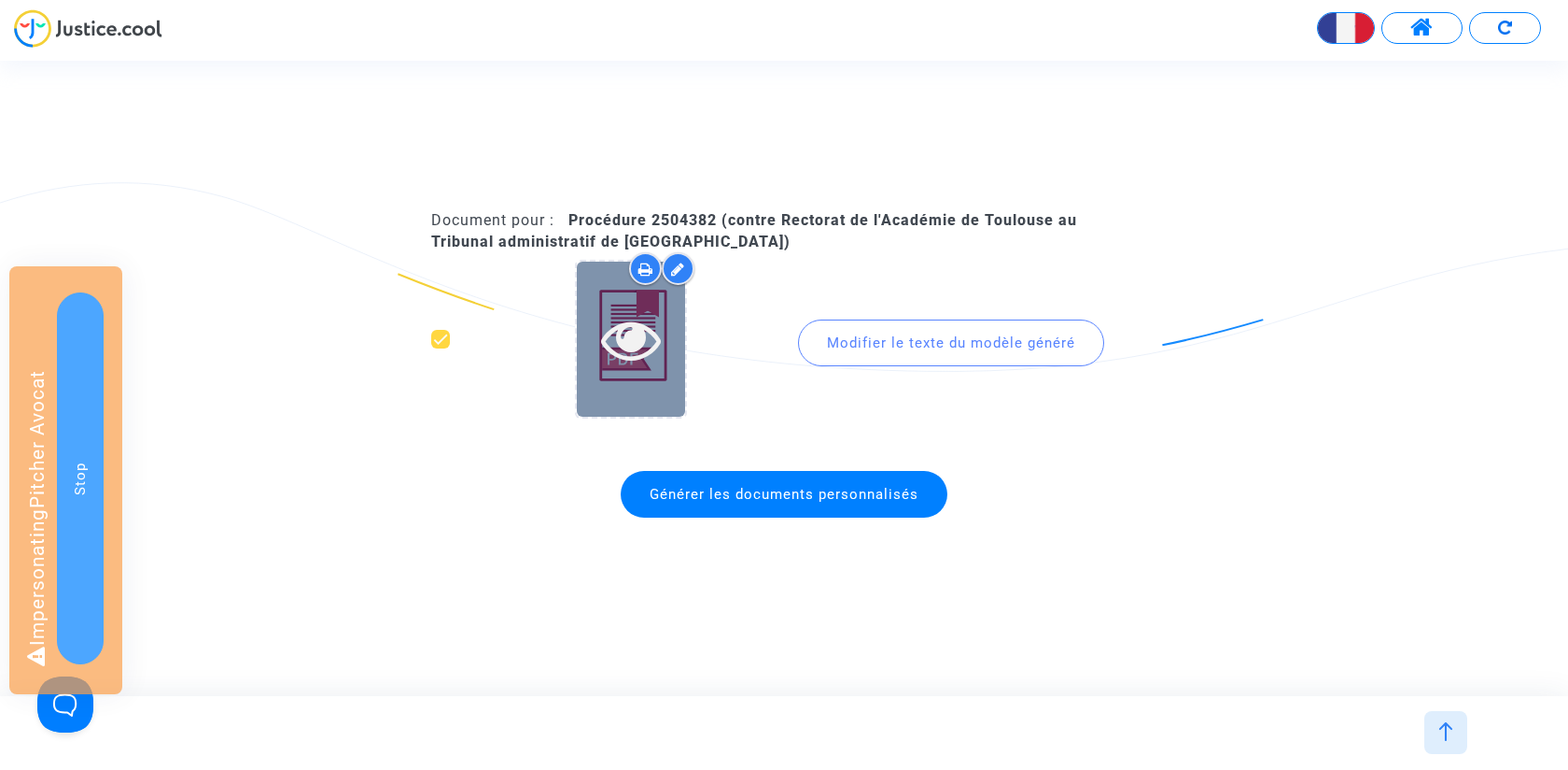
click at [636, 350] on icon at bounding box center [631, 339] width 61 height 60
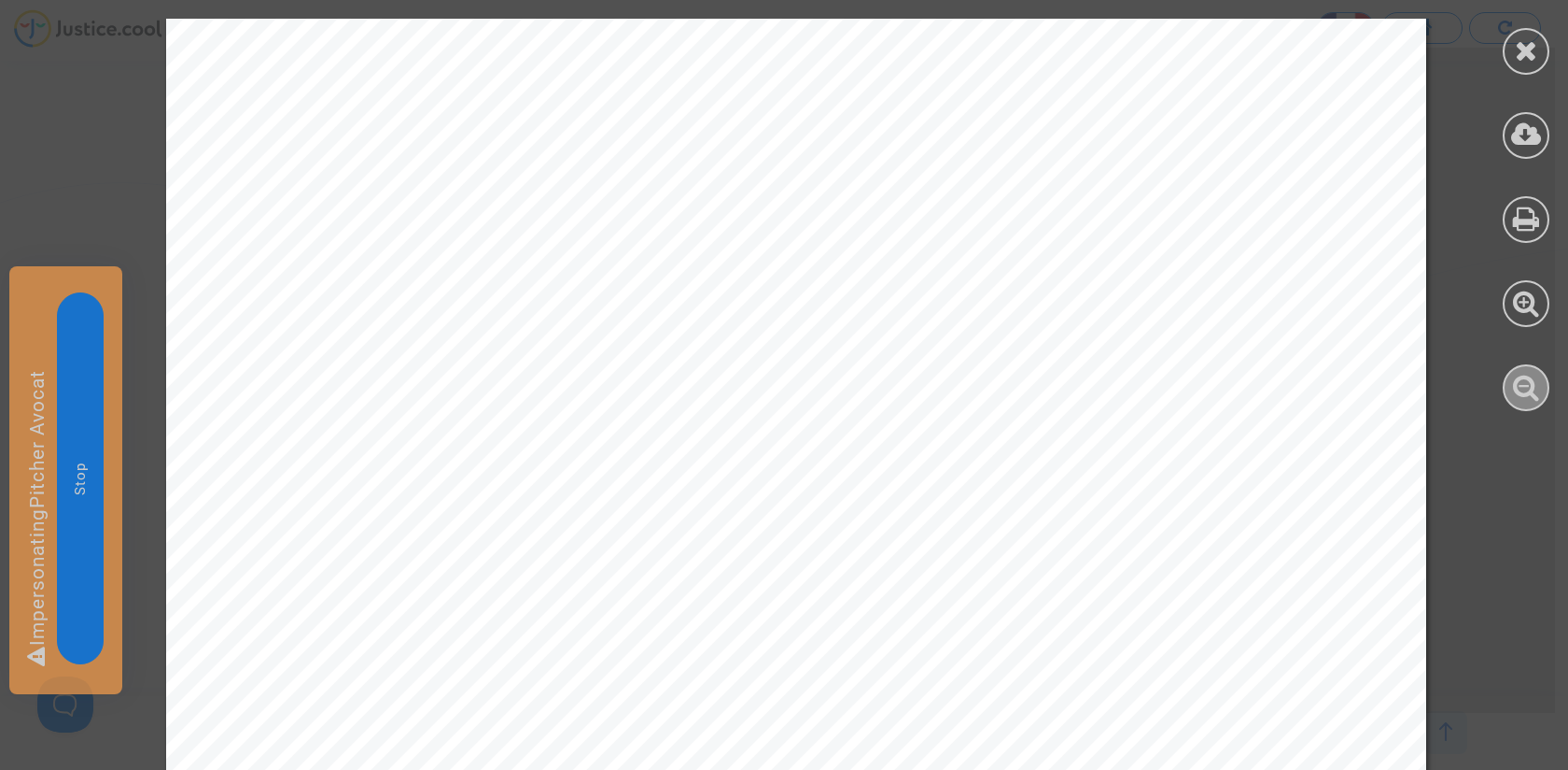
click at [1534, 385] on icon at bounding box center [1526, 386] width 27 height 28
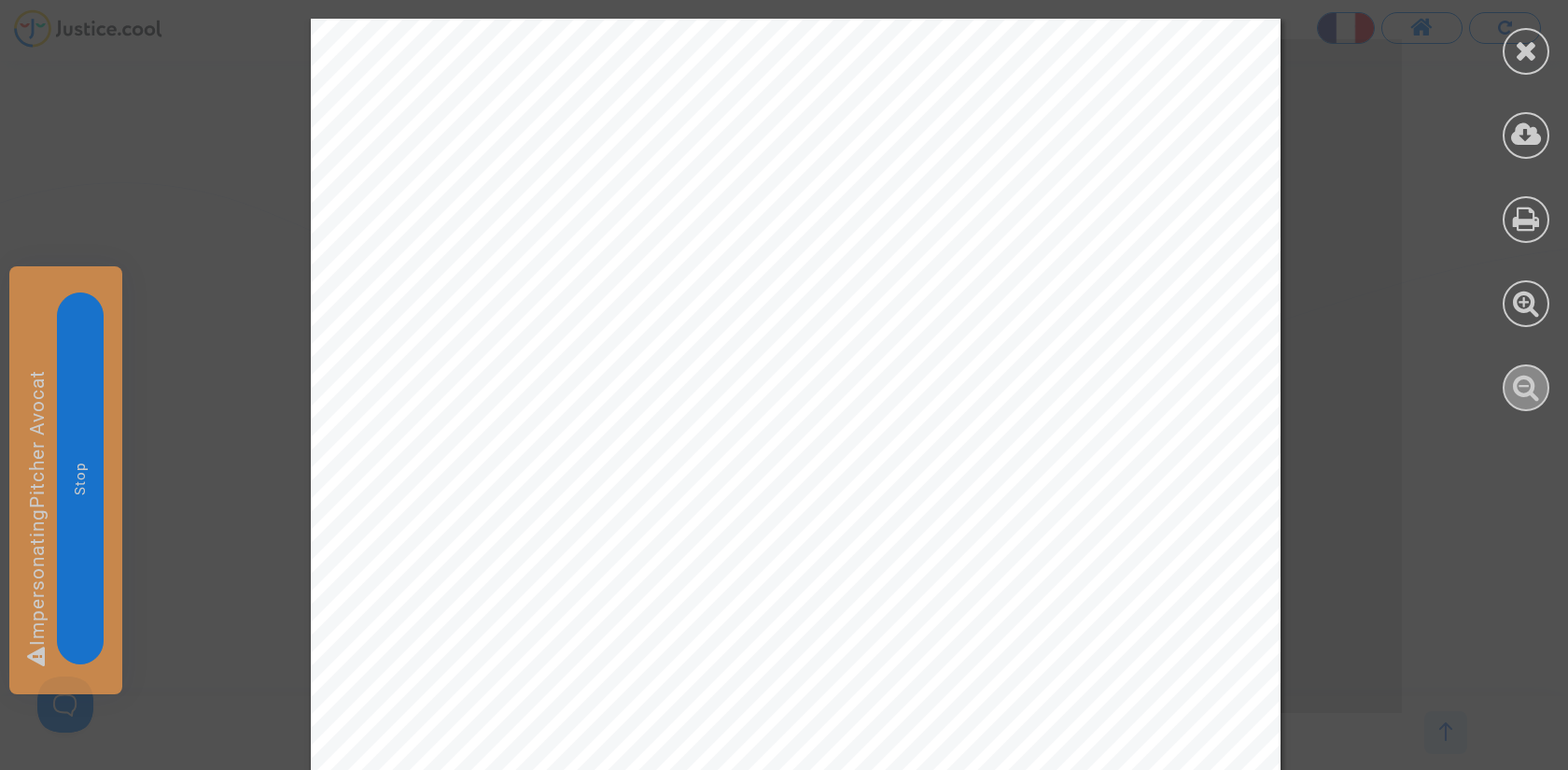
click at [1534, 385] on icon at bounding box center [1526, 386] width 27 height 28
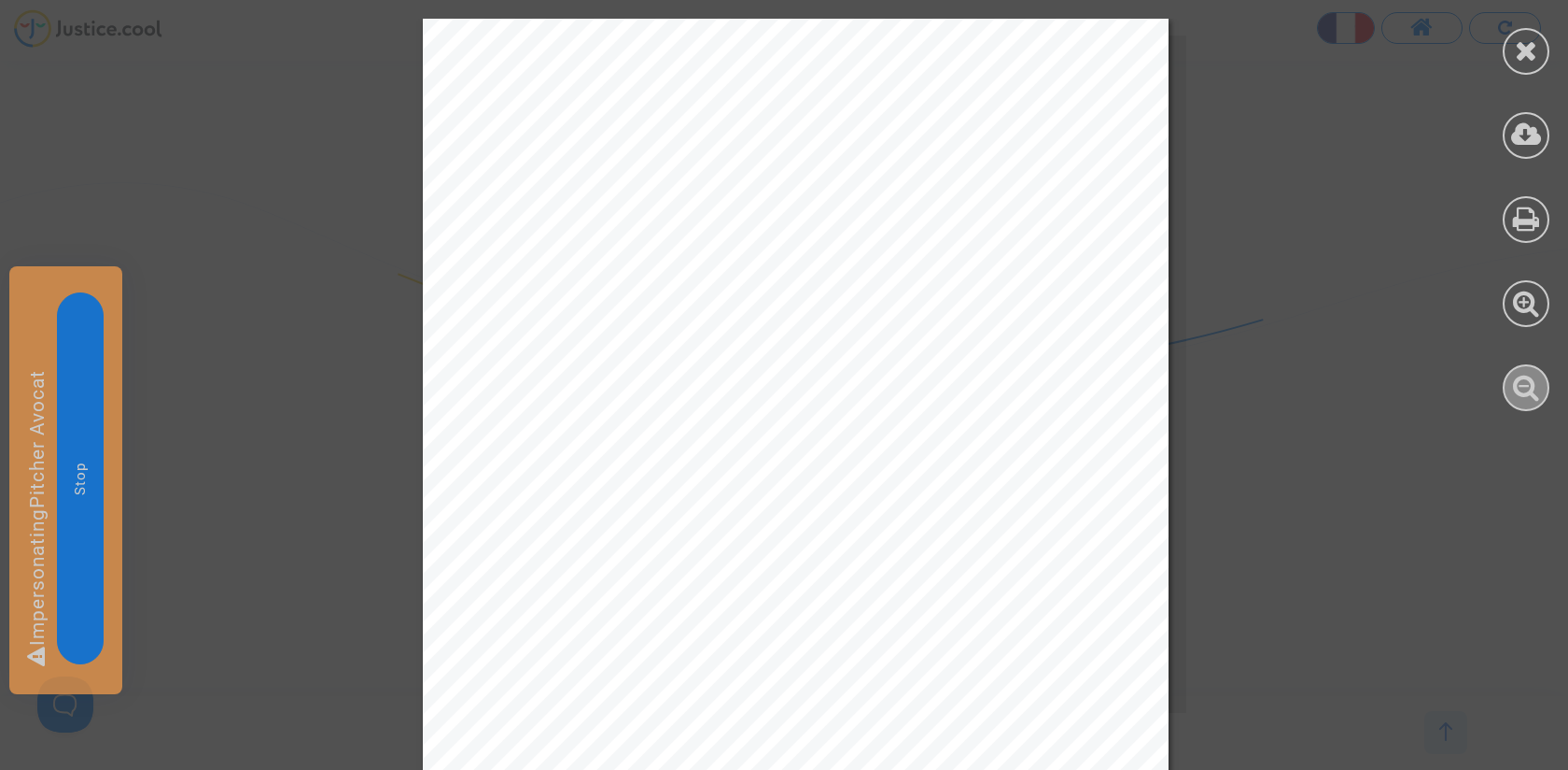
click at [1534, 385] on icon at bounding box center [1526, 386] width 27 height 28
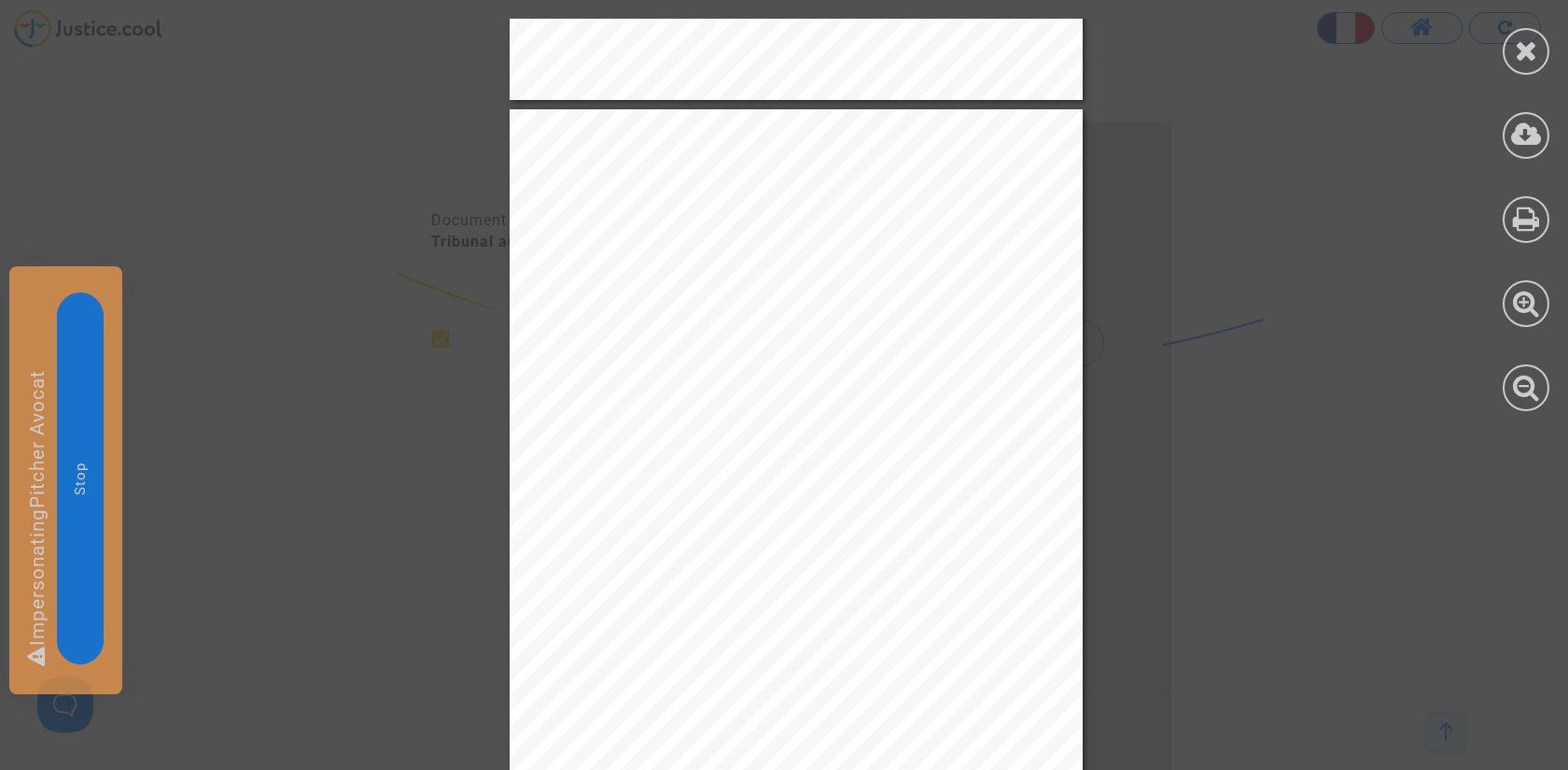
scroll to position [6564, 0]
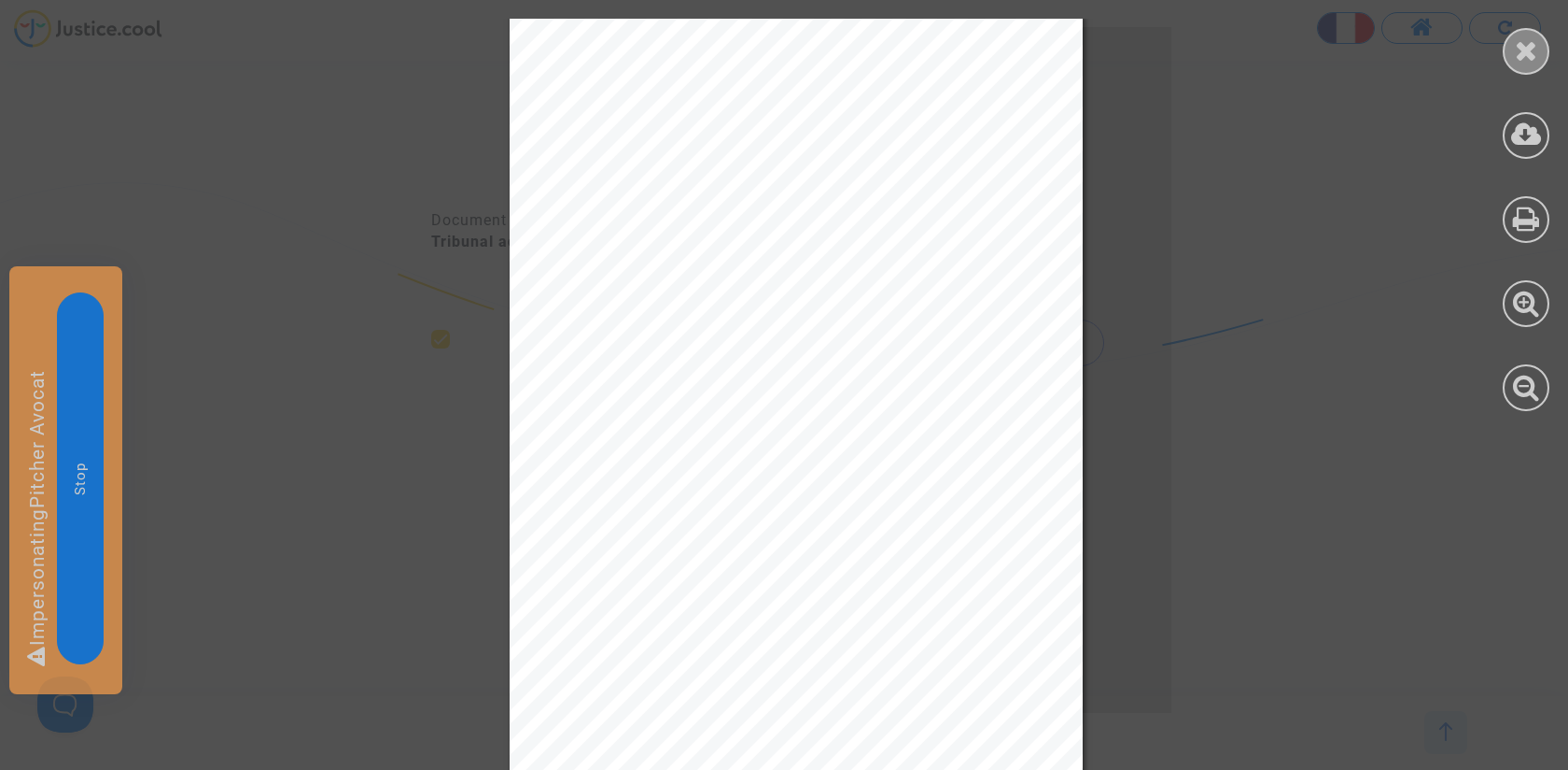
click at [1518, 45] on icon at bounding box center [1527, 51] width 24 height 28
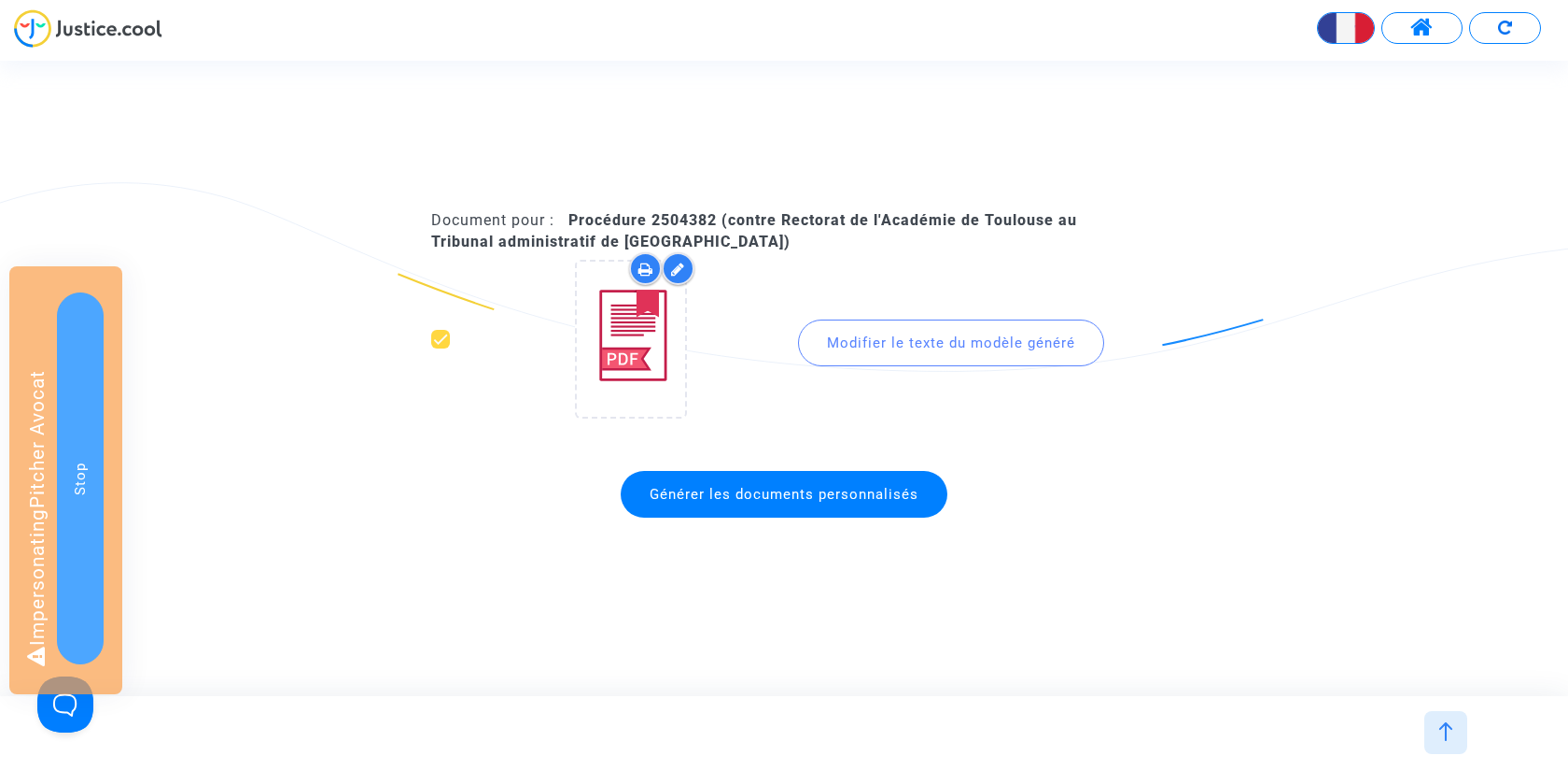
click at [1412, 27] on span at bounding box center [1423, 28] width 24 height 24
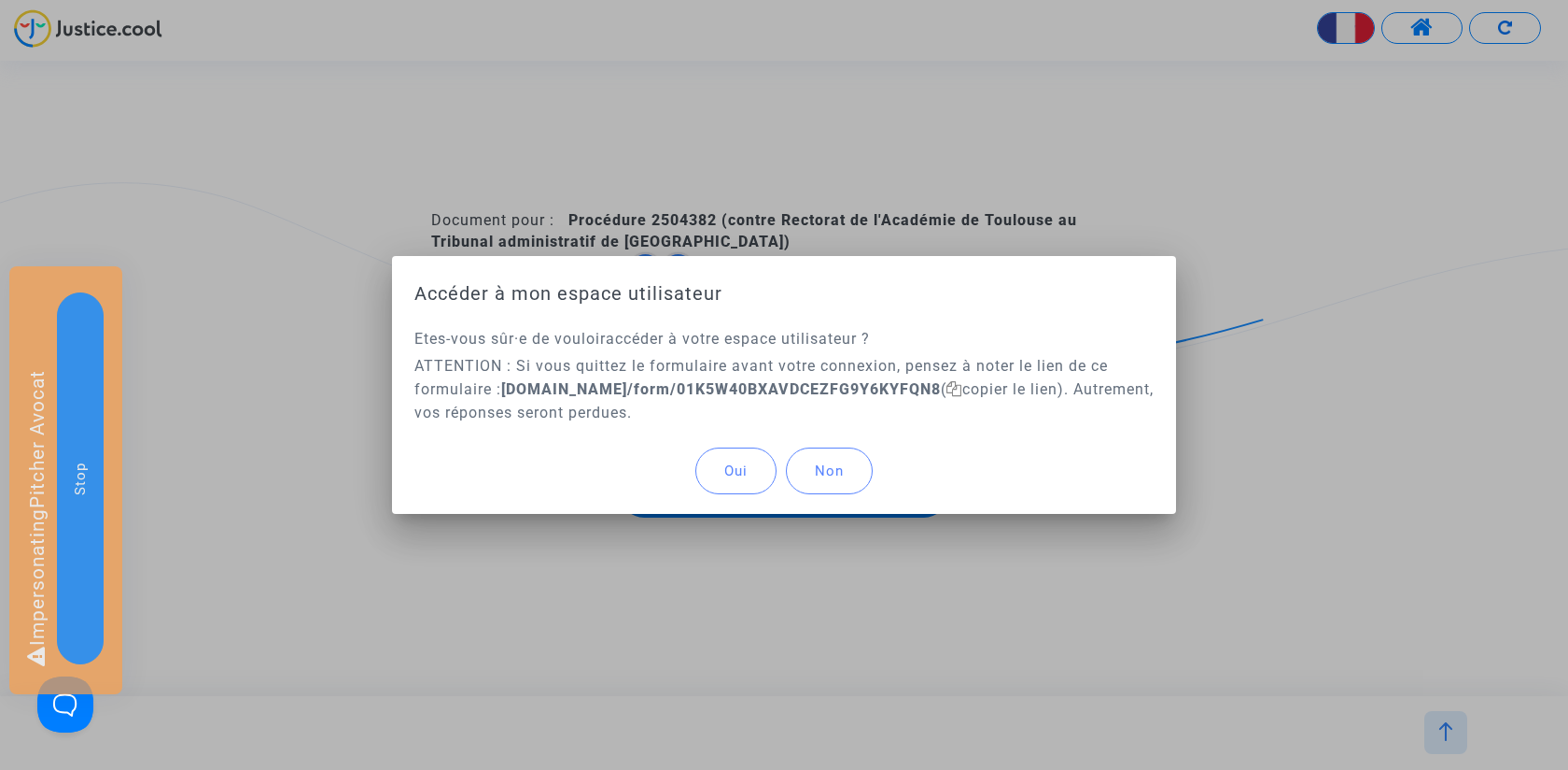
click at [755, 460] on button "Oui" at bounding box center [736, 470] width 81 height 47
